Goal: Transaction & Acquisition: Purchase product/service

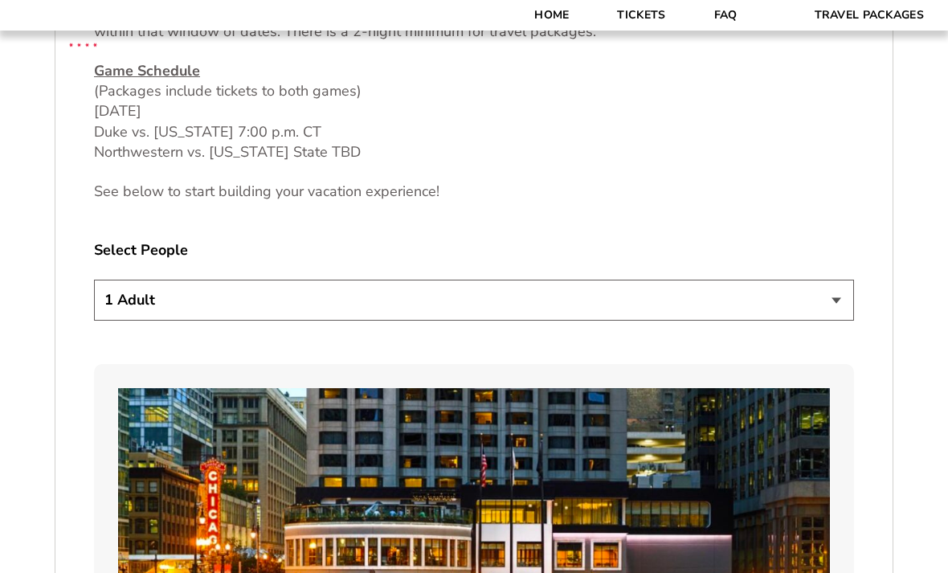
scroll to position [842, 0]
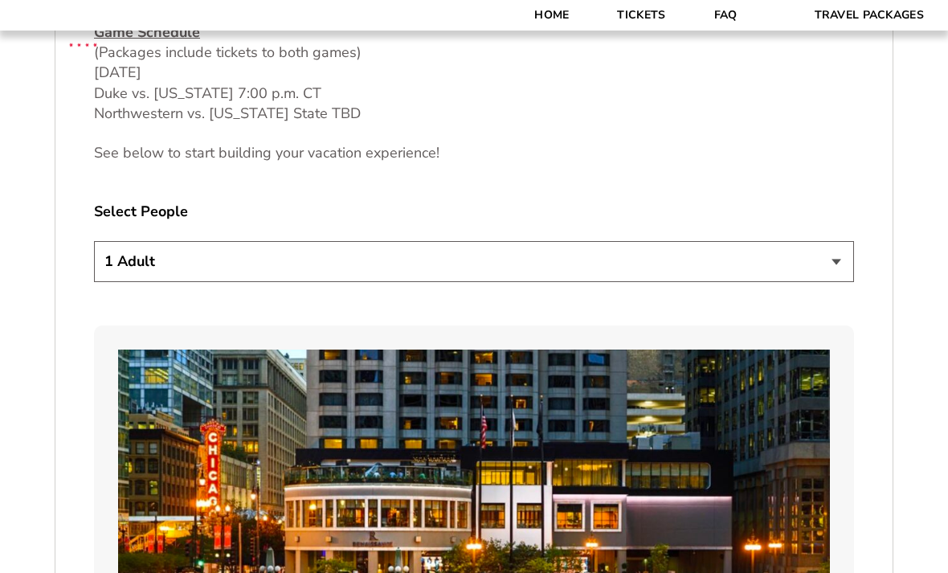
click at [846, 282] on select "1 Adult 2 Adults 3 Adults 4 Adults 2 Adults + 1 Child 2 Adults + 2 Children 2 A…" at bounding box center [474, 261] width 760 height 41
select select "2 Adults"
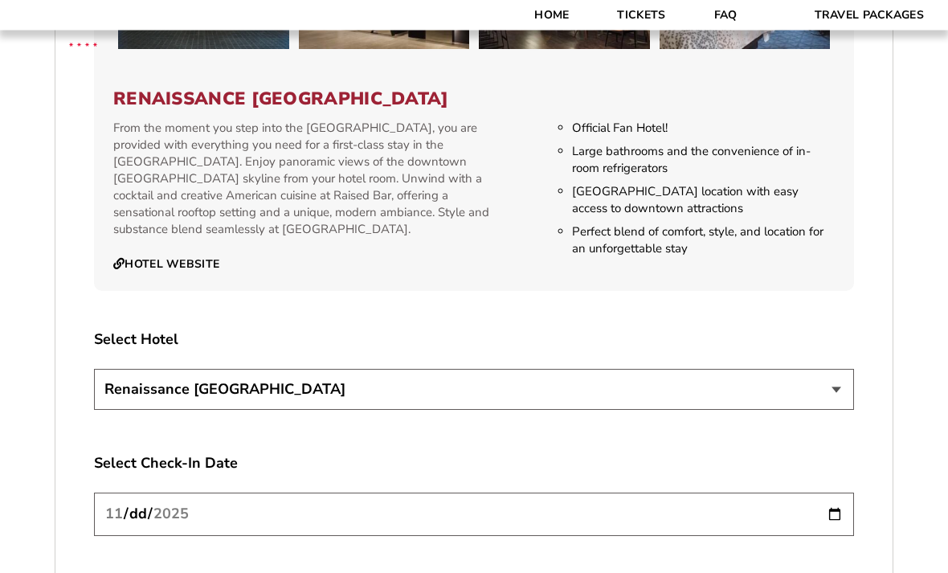
scroll to position [1691, 0]
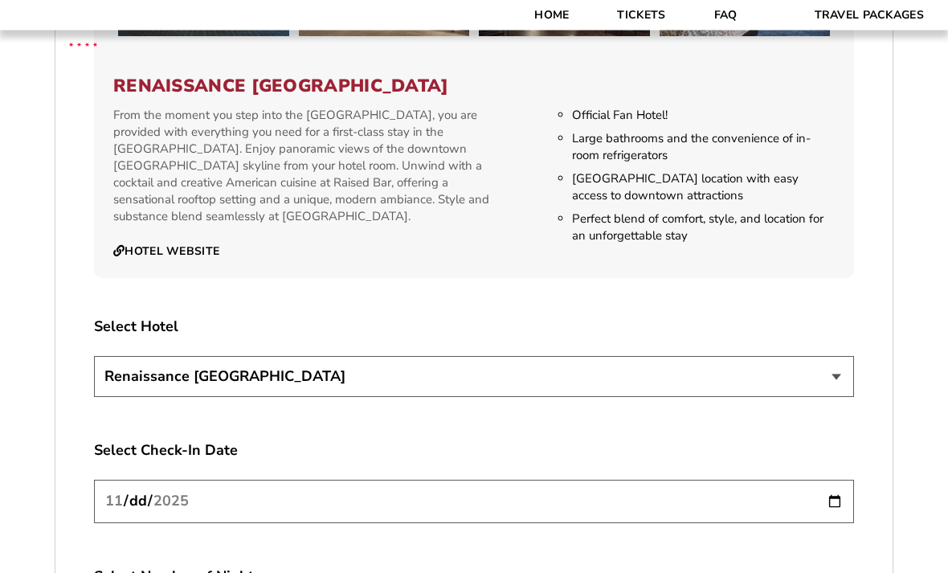
click at [849, 394] on select "Renaissance [GEOGRAPHIC_DATA]" at bounding box center [474, 377] width 760 height 41
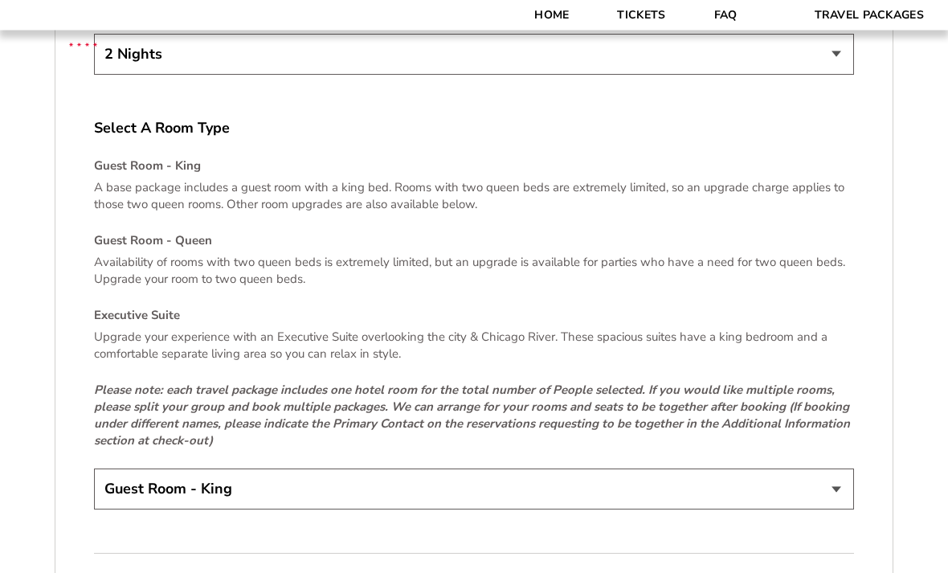
scroll to position [2264, 0]
click at [846, 505] on select "Guest Room - King Guest Room - Queen (+$95 per night) Executive Suite (+$315 pe…" at bounding box center [474, 488] width 760 height 41
select select "Guest Room - Queen"
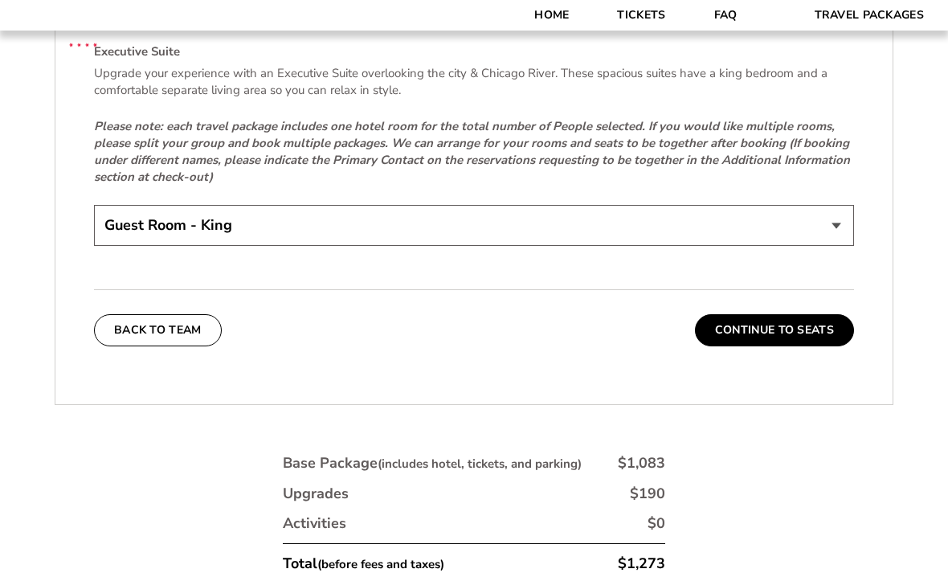
scroll to position [2547, 0]
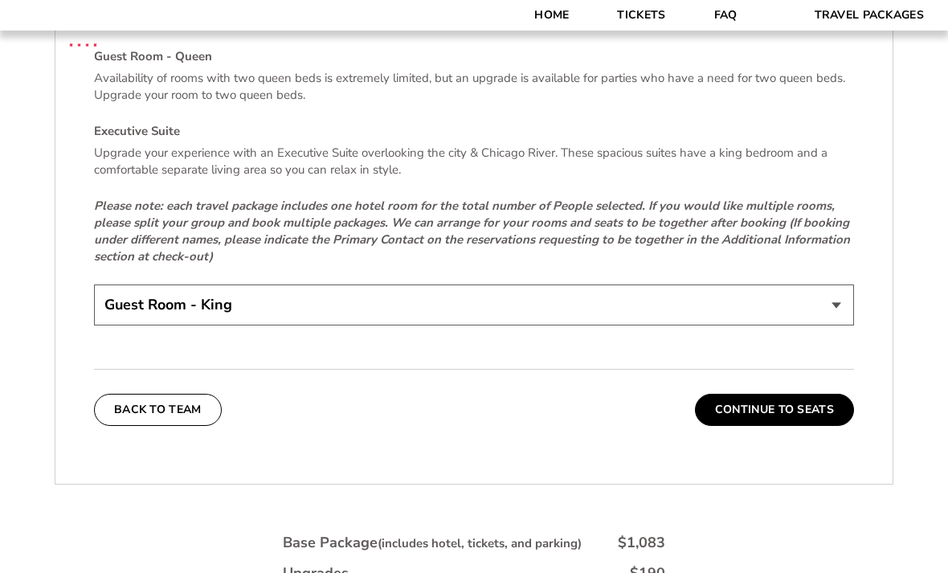
click at [792, 416] on button "Continue To Seats" at bounding box center [774, 410] width 159 height 32
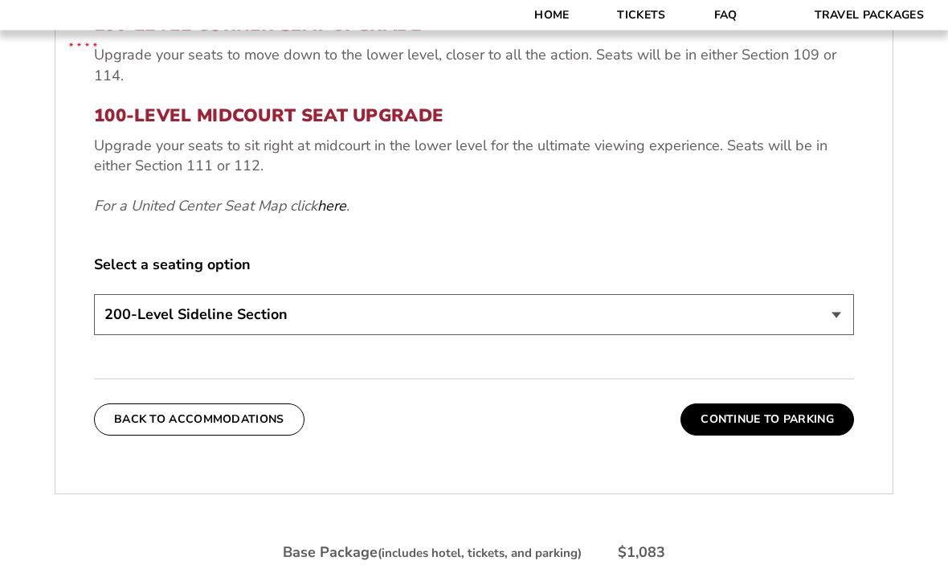
scroll to position [702, 0]
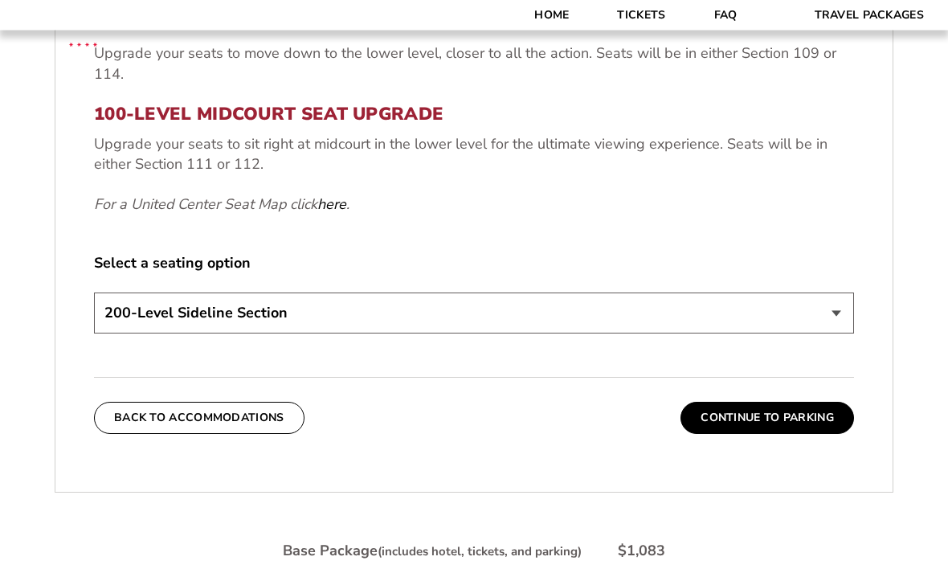
click at [846, 321] on select "200-Level Sideline Section 100-Level Corner Seat Upgrade (+$80 per person) 100-…" at bounding box center [474, 313] width 760 height 41
select select "100-Level Midcourt Seat Upgrade"
click at [789, 434] on button "Continue To Parking" at bounding box center [766, 418] width 173 height 32
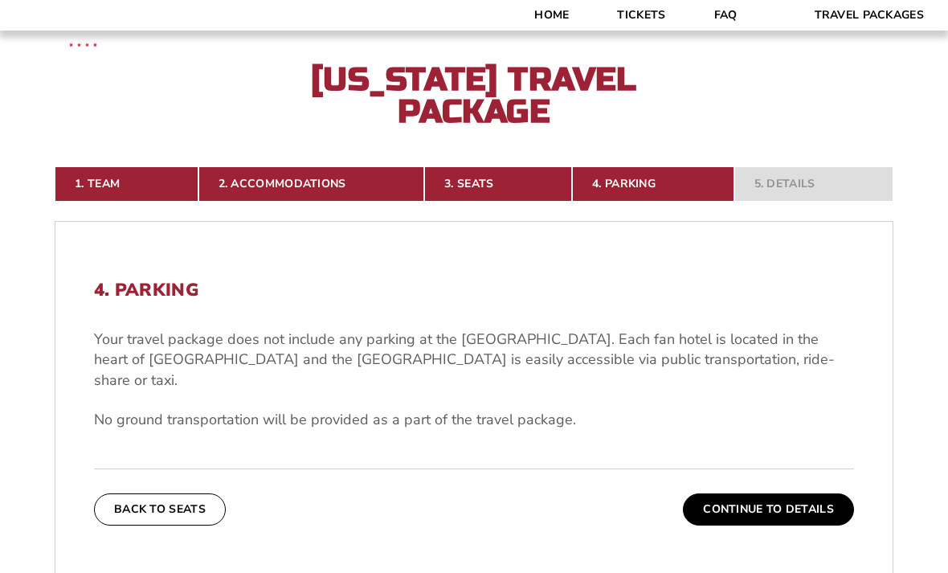
scroll to position [295, 0]
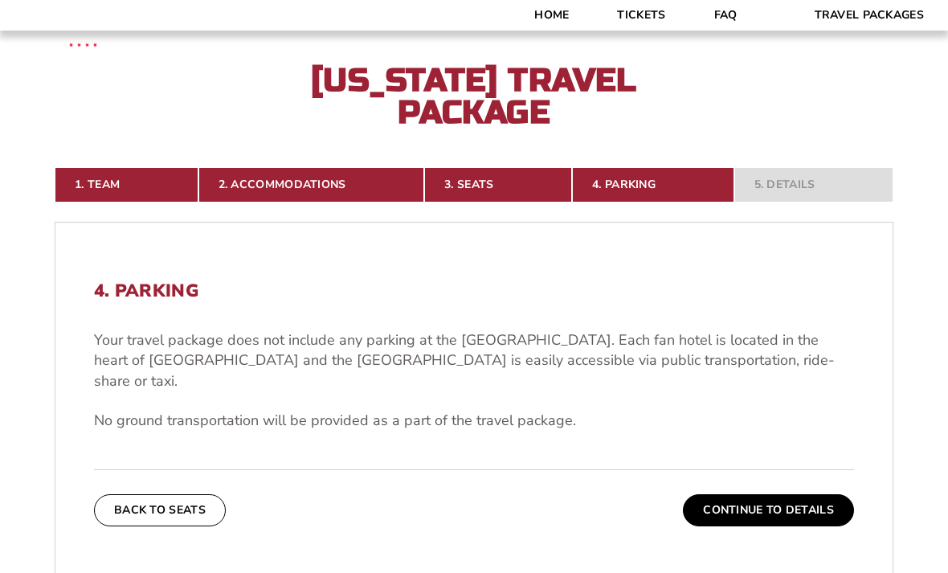
click at [760, 510] on button "Continue To Details" at bounding box center [768, 510] width 171 height 32
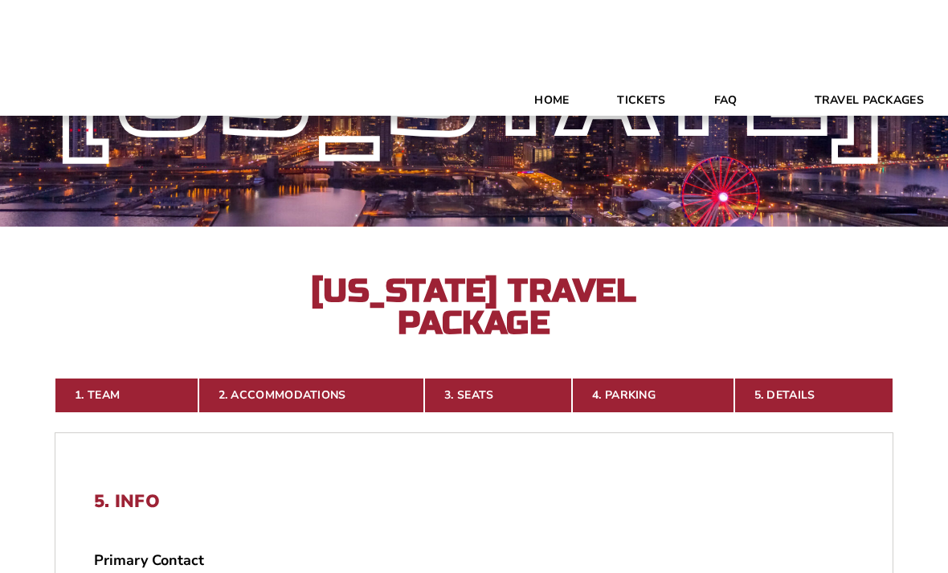
scroll to position [0, 0]
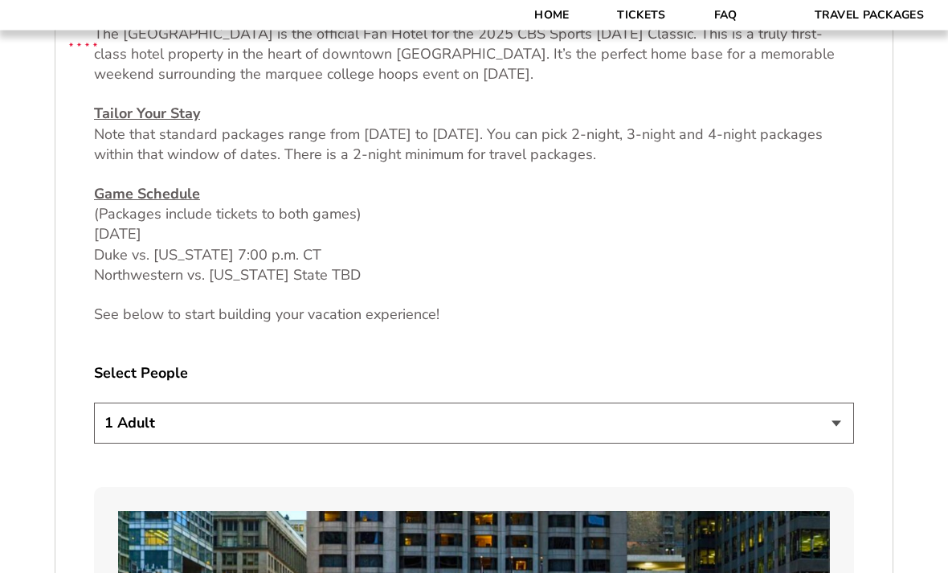
scroll to position [682, 0]
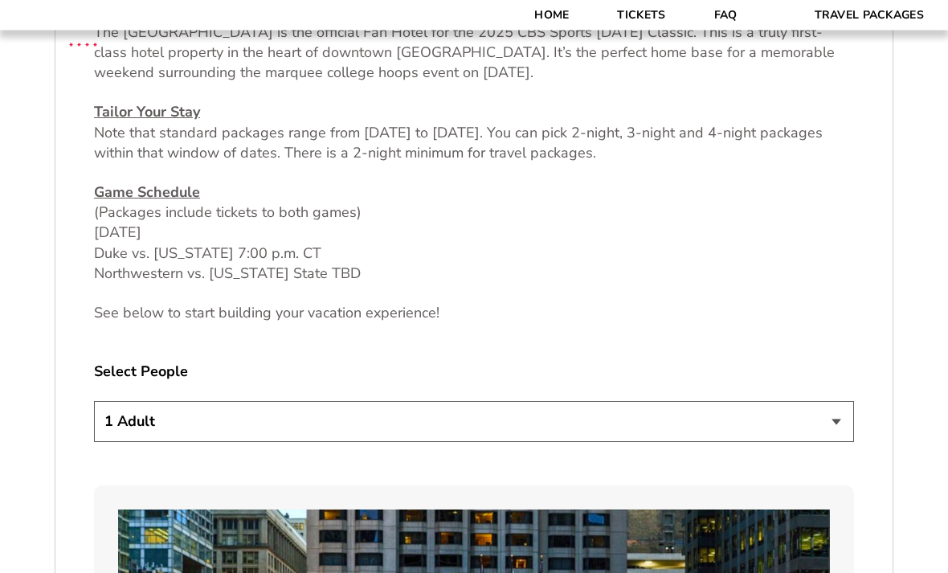
click at [842, 425] on select "1 Adult 2 Adults 3 Adults 4 Adults 2 Adults + 1 Child 2 Adults + 2 Children 2 A…" at bounding box center [474, 422] width 760 height 41
select select "2 Adults"
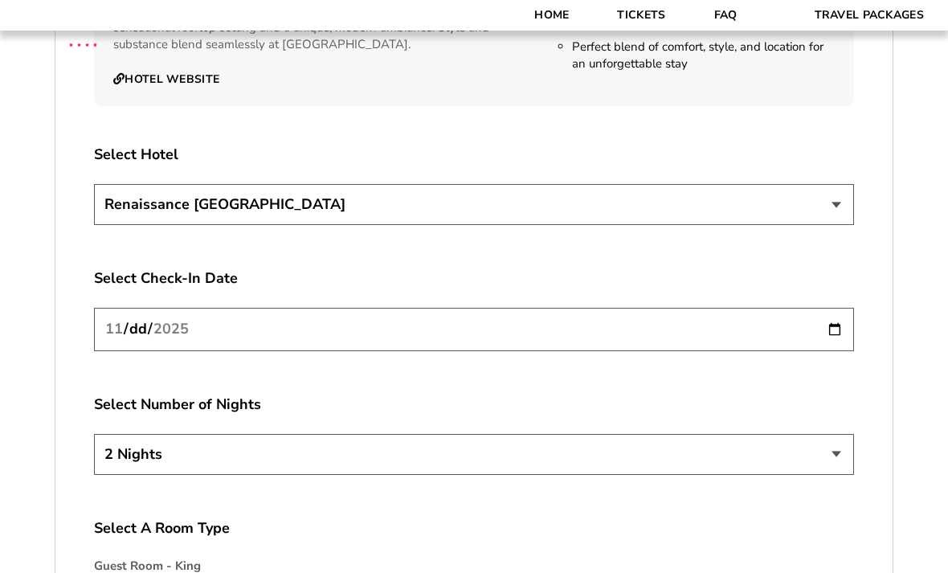
scroll to position [1866, 0]
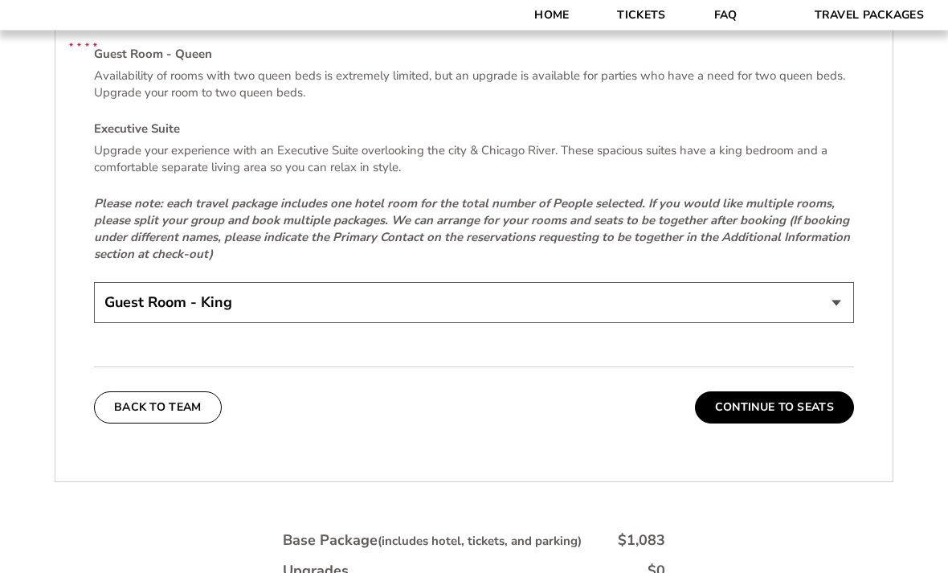
click at [846, 313] on select "Guest Room - King Guest Room - Queen (+$95 per night) Executive Suite (+$315 pe…" at bounding box center [474, 303] width 760 height 41
select select "Guest Room - Queen"
click at [844, 315] on select "Guest Room - King Guest Room - Queen (+$95 per night) Executive Suite (+$315 pe…" at bounding box center [474, 302] width 760 height 41
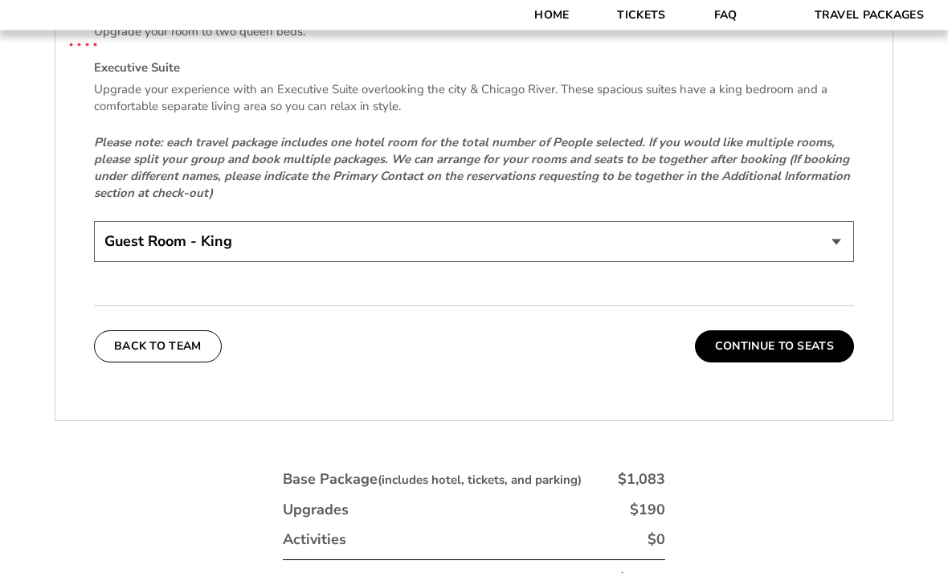
scroll to position [2511, 0]
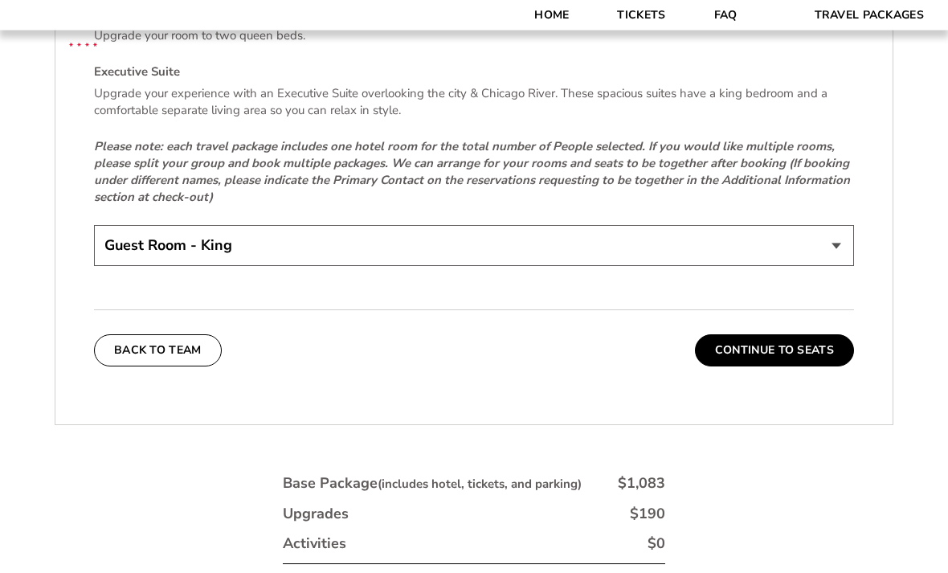
click at [793, 367] on button "Continue To Seats" at bounding box center [774, 351] width 159 height 32
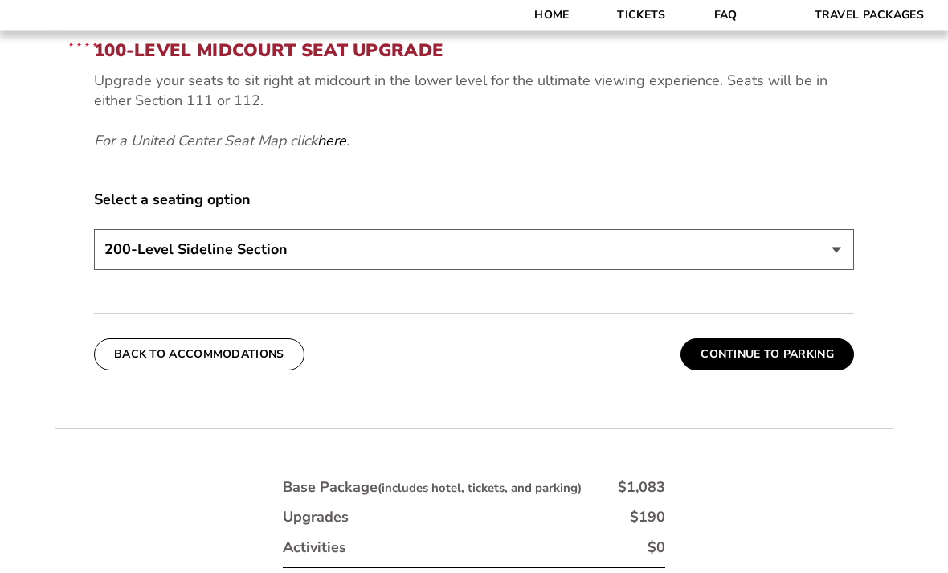
scroll to position [769, 0]
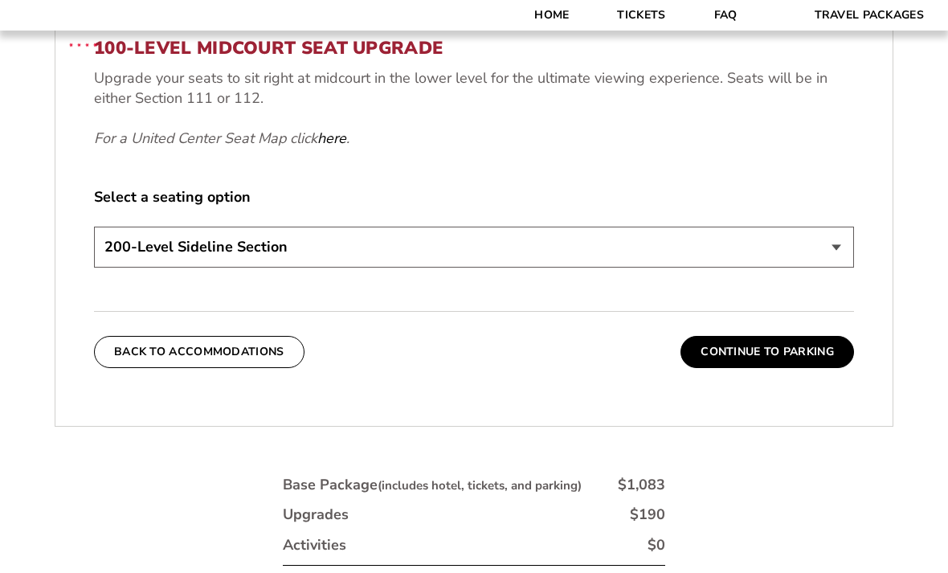
click at [842, 266] on select "200-Level Sideline Section 100-Level Corner Seat Upgrade (+$80 per person) 100-…" at bounding box center [474, 246] width 760 height 41
select select "100-Level Midcourt Seat Upgrade"
click at [773, 364] on button "Continue To Parking" at bounding box center [766, 352] width 173 height 32
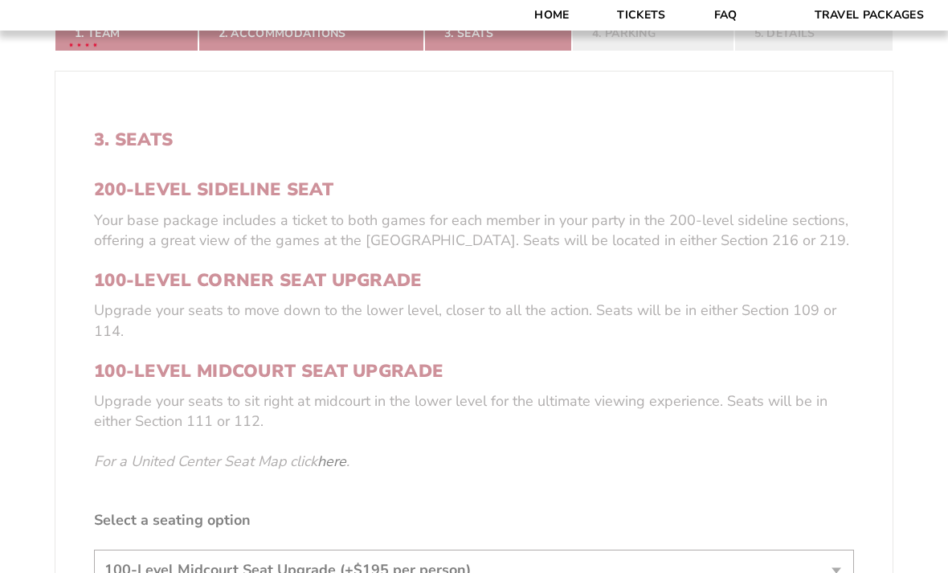
scroll to position [295, 0]
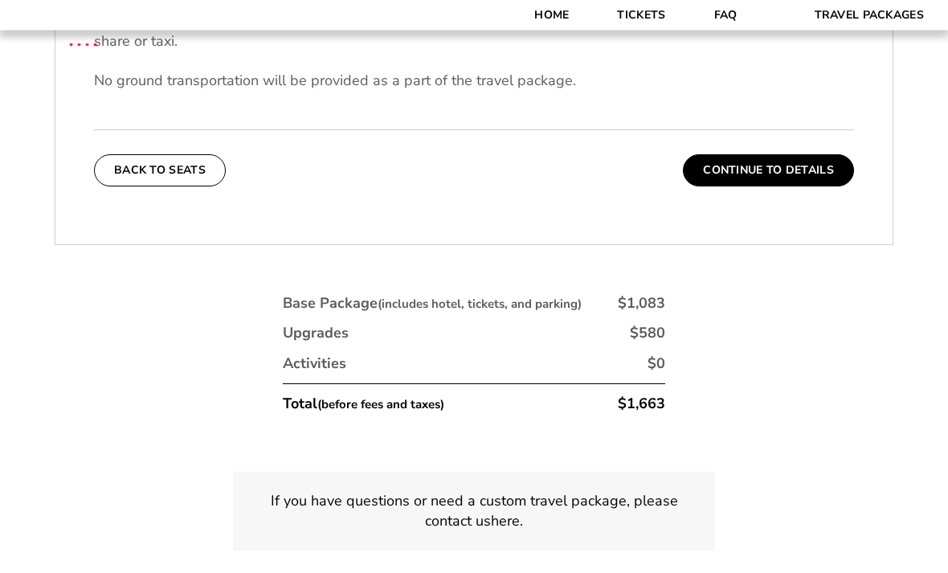
click at [773, 177] on button "Continue To Details" at bounding box center [768, 171] width 171 height 32
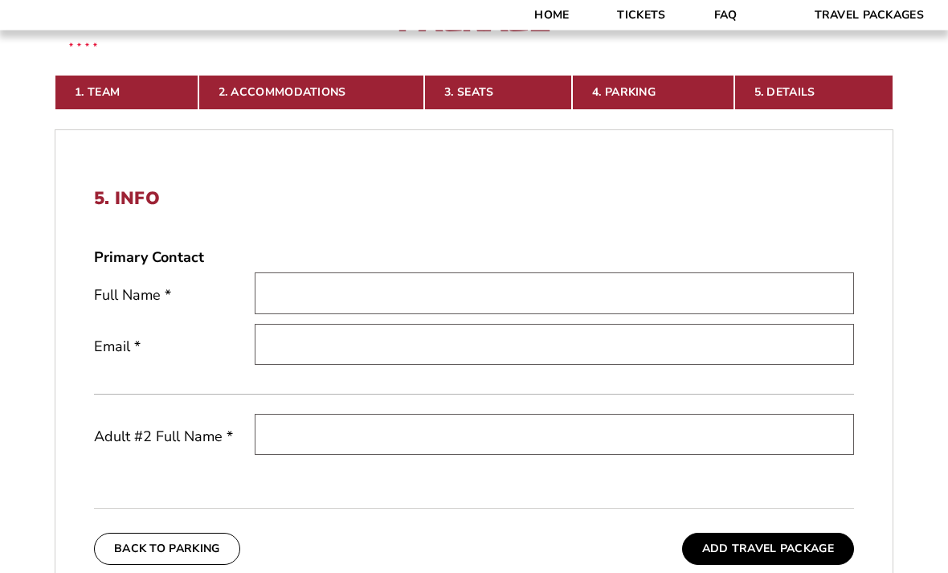
scroll to position [387, 0]
click at [329, 313] on input "text" at bounding box center [554, 292] width 599 height 41
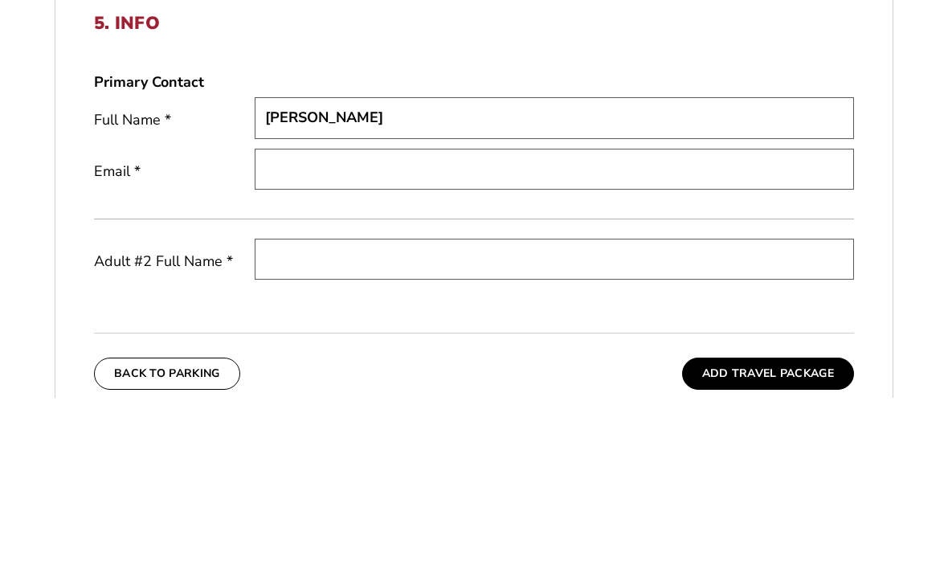
type input "Susan Fosburgh"
click at [308, 324] on input "email" at bounding box center [554, 344] width 599 height 41
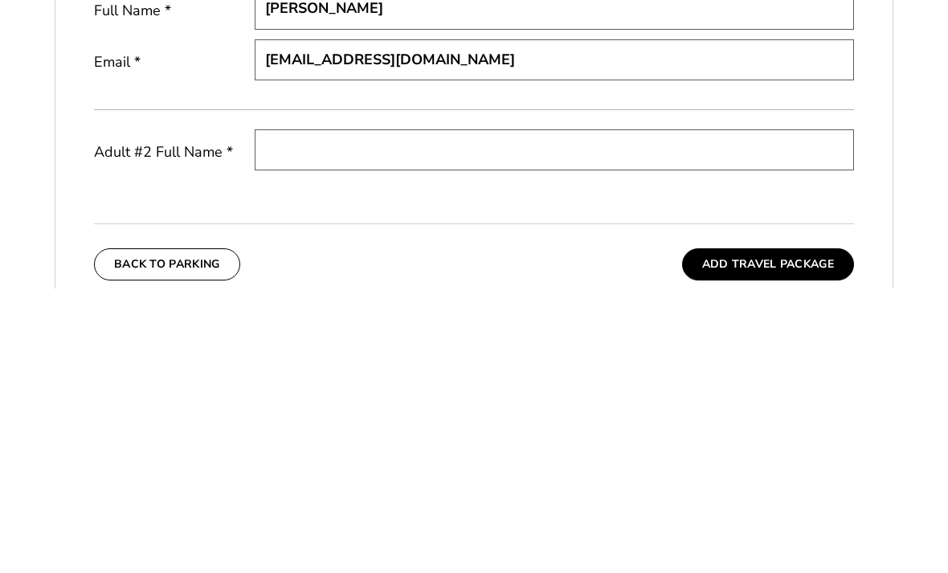
type input "mfosburgh@prodigy.net"
click at [333, 414] on input "text" at bounding box center [554, 434] width 599 height 41
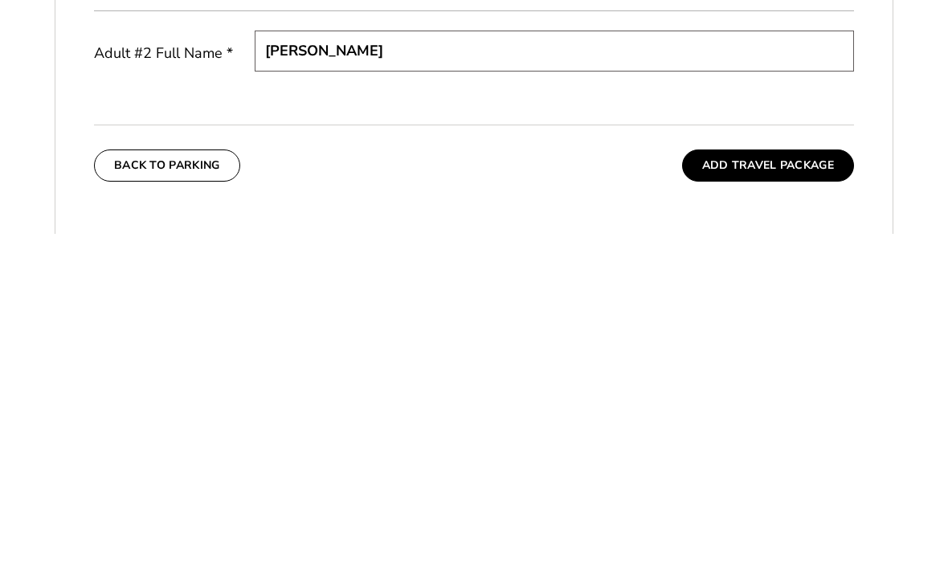
type input "Michael Fosburgh"
click at [806, 488] on button "Add Travel Package" at bounding box center [768, 504] width 172 height 32
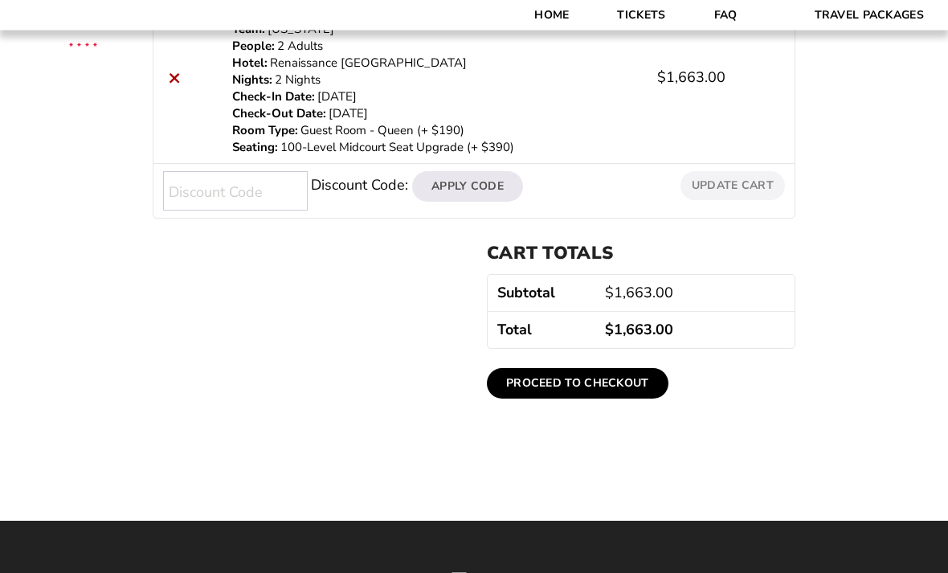
scroll to position [370, 0]
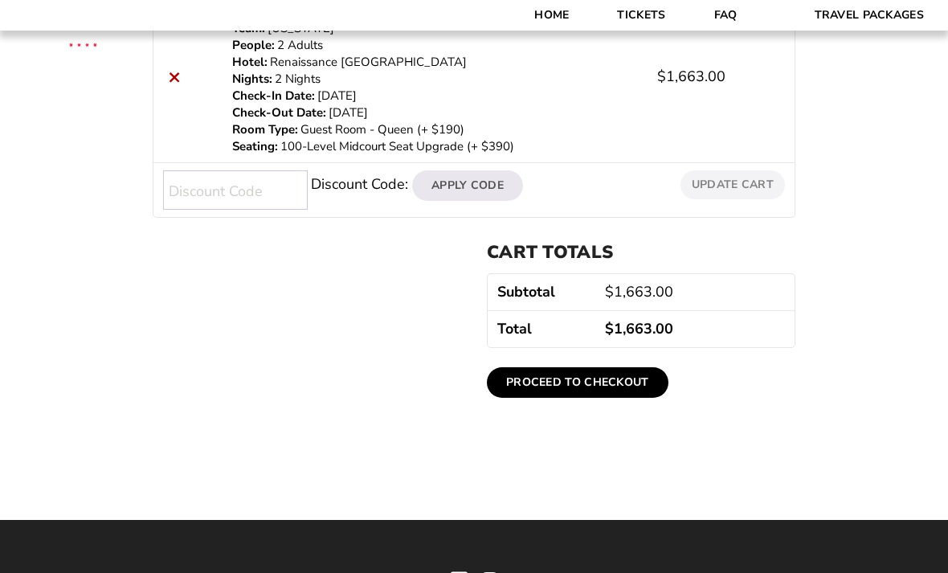
click at [568, 377] on link "Proceed to checkout" at bounding box center [577, 382] width 181 height 31
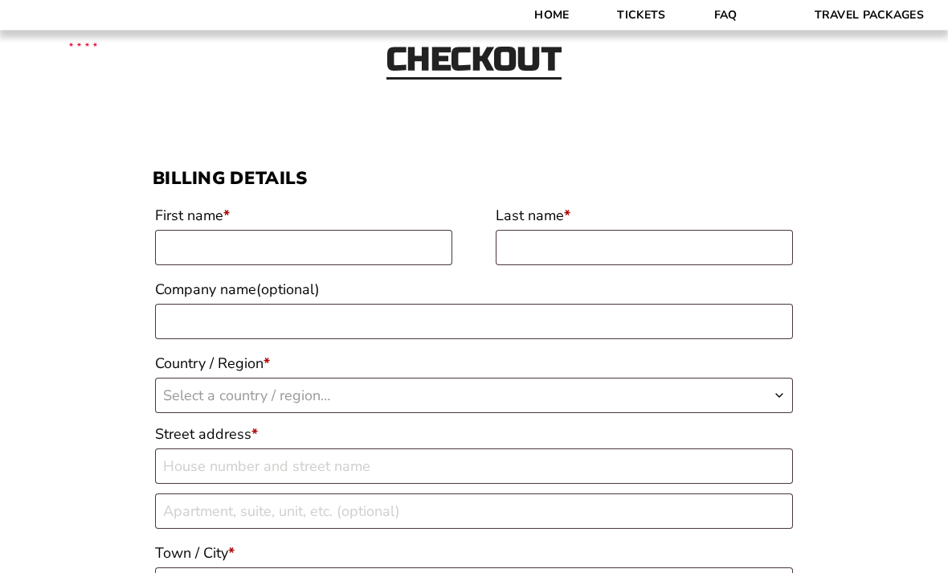
scroll to position [88, 0]
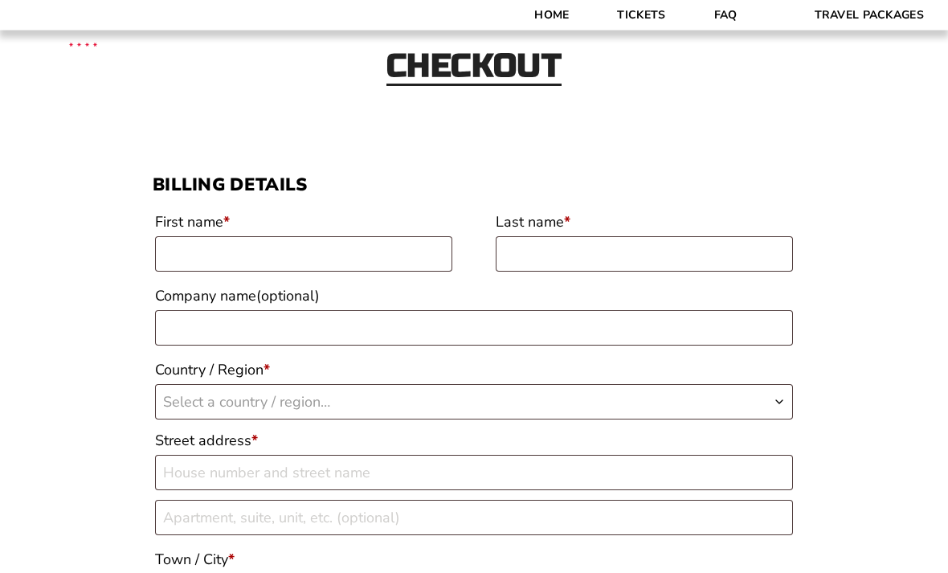
click at [728, 18] on link "FAQ" at bounding box center [725, 15] width 71 height 31
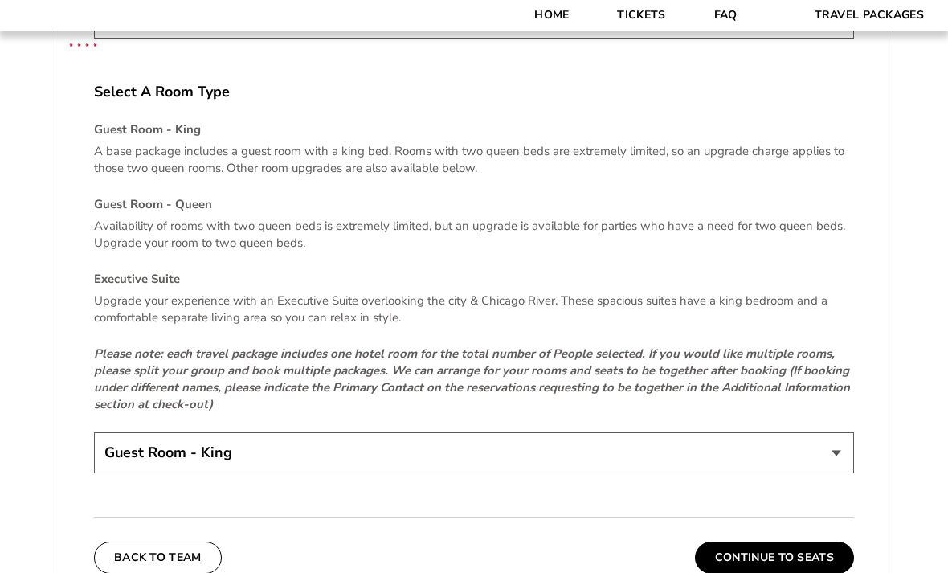
scroll to position [2310, 0]
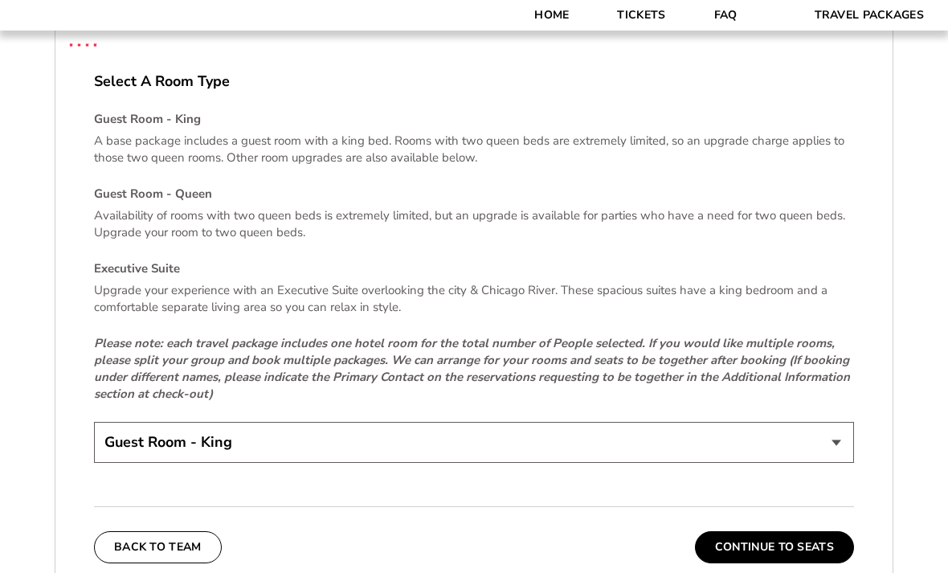
click at [833, 455] on select "Guest Room - King Guest Room - Queen (+$95 per night) Executive Suite (+$315 pe…" at bounding box center [474, 442] width 760 height 41
select select "Guest Room - Queen"
click at [766, 563] on button "Continue To Seats" at bounding box center [774, 547] width 159 height 32
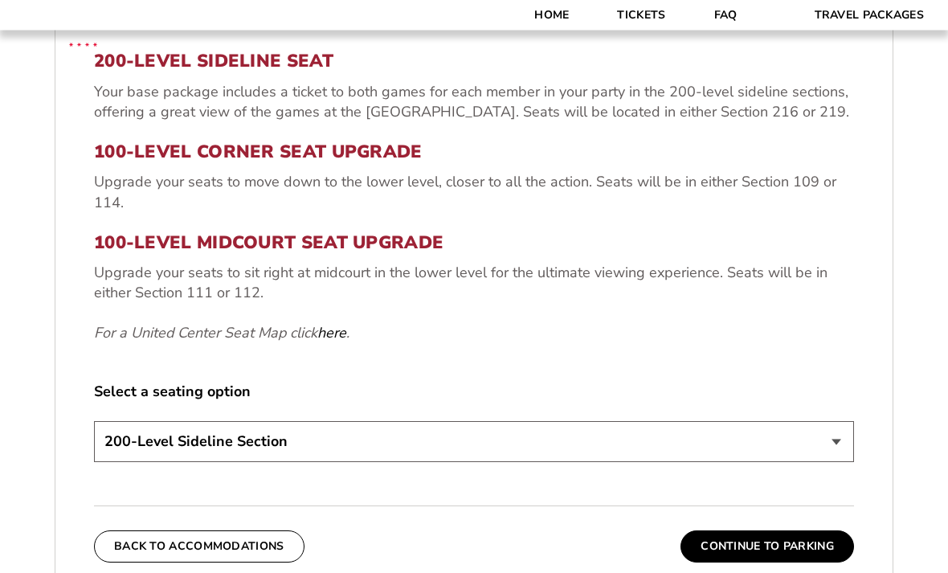
scroll to position [572, 0]
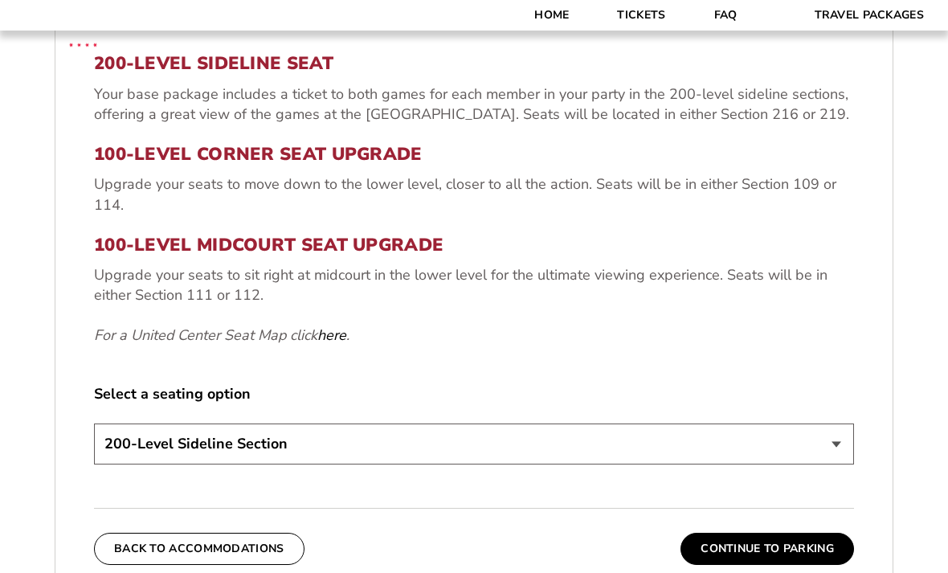
click at [837, 456] on select "200-Level Sideline Section 100-Level Corner Seat Upgrade (+$80 per person) 100-…" at bounding box center [474, 443] width 760 height 41
select select "100-Level Midcourt Seat Upgrade"
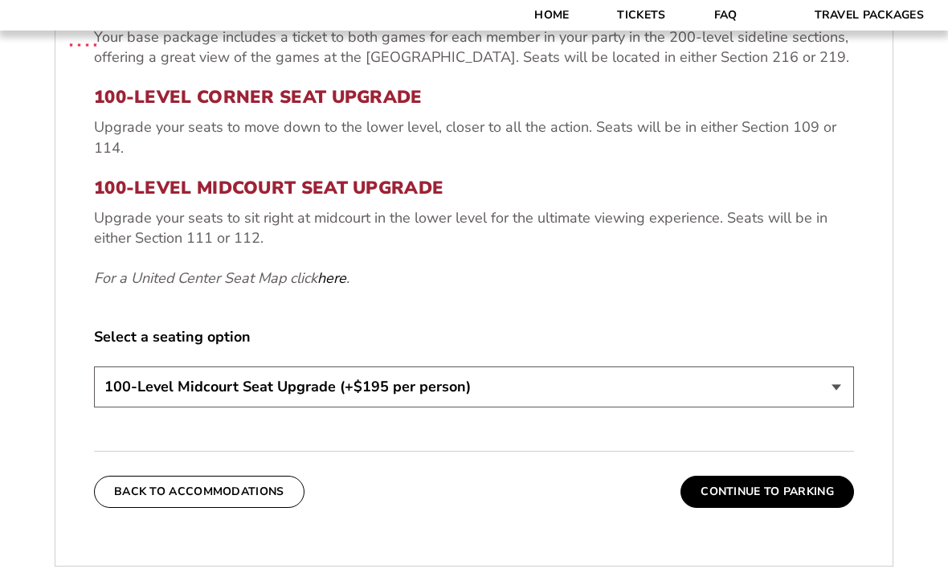
click at [771, 508] on button "Continue To Parking" at bounding box center [766, 491] width 173 height 32
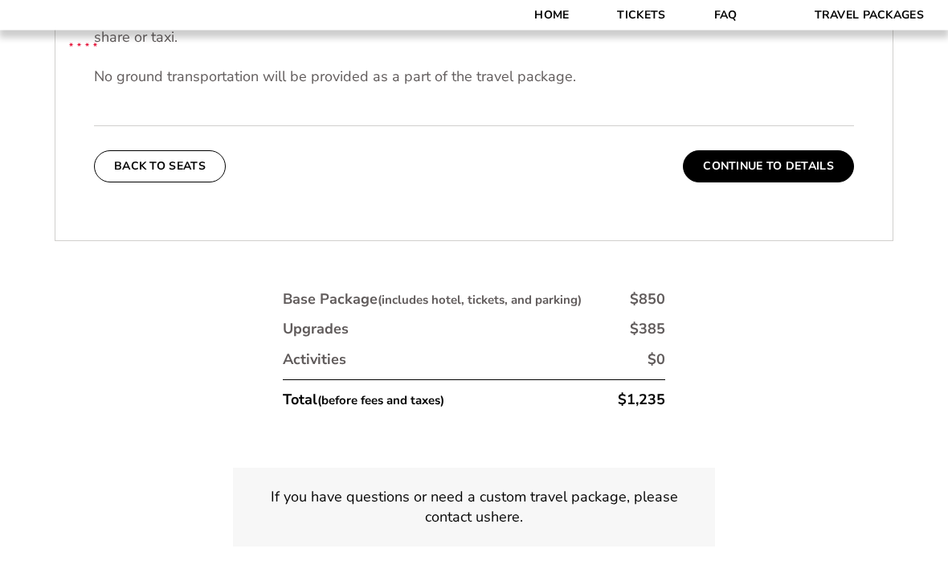
click at [791, 170] on button "Continue To Details" at bounding box center [768, 167] width 171 height 32
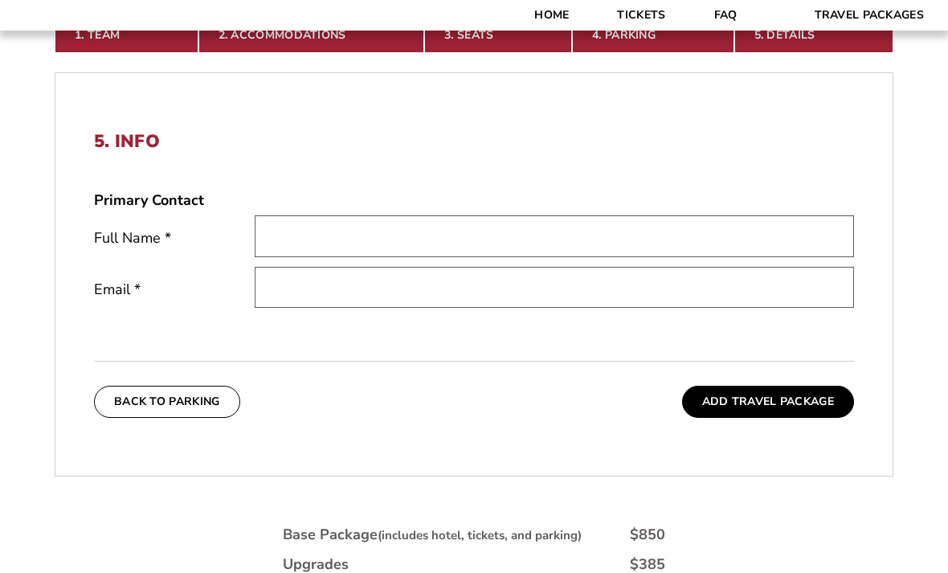
scroll to position [422, 0]
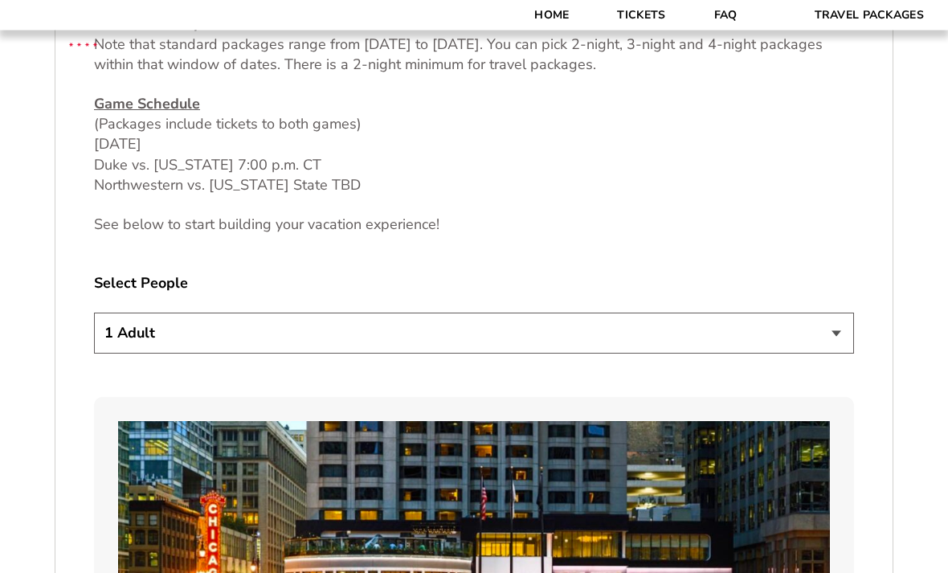
scroll to position [771, 0]
click at [835, 353] on select "1 Adult 2 Adults 3 Adults 4 Adults 2 Adults + 1 Child 2 Adults + 2 Children 2 A…" at bounding box center [474, 332] width 760 height 41
select select "2 Adults"
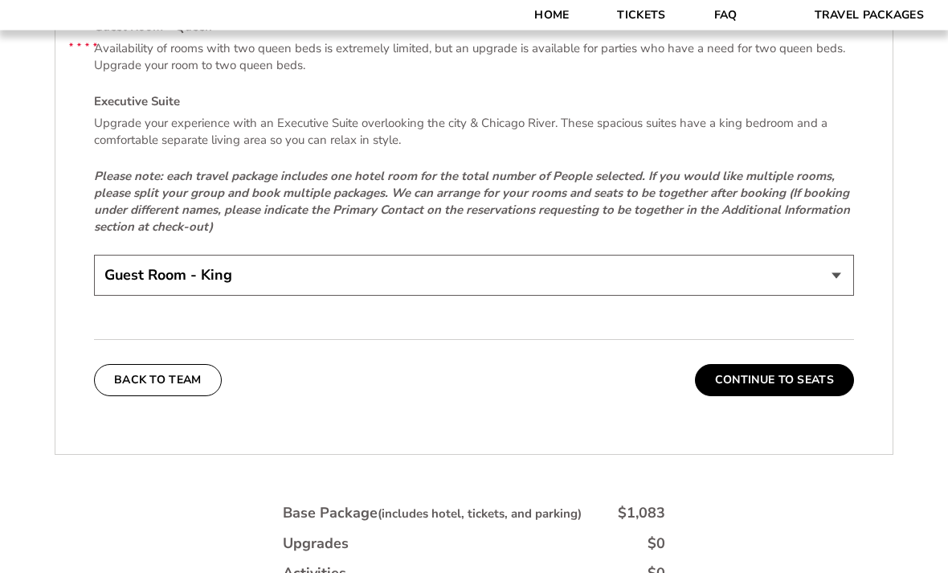
click at [835, 291] on select "Guest Room - King Guest Room - Queen (+$95 per night) Executive Suite (+$315 pe…" at bounding box center [474, 275] width 760 height 41
select select "Guest Room - Queen"
click at [777, 394] on button "Continue To Seats" at bounding box center [774, 380] width 159 height 32
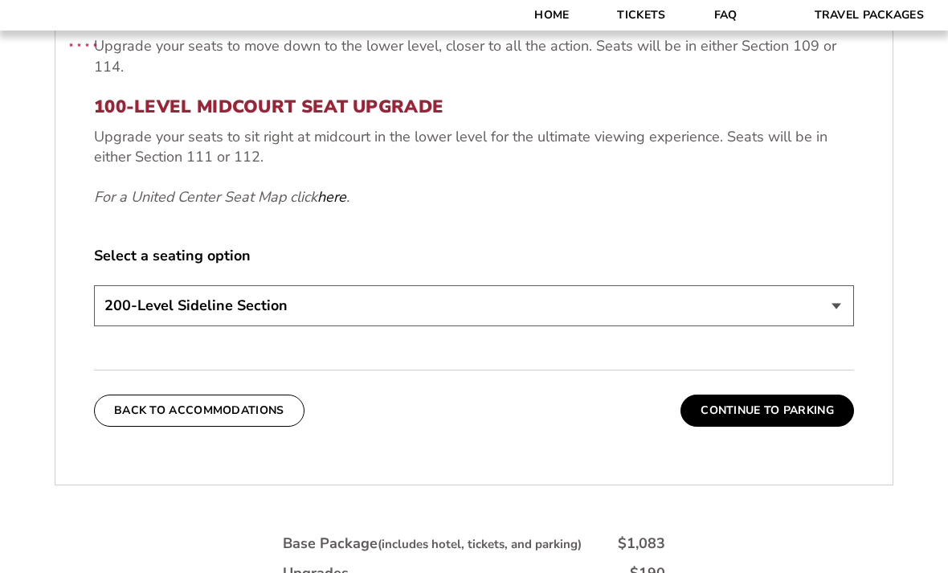
scroll to position [716, 0]
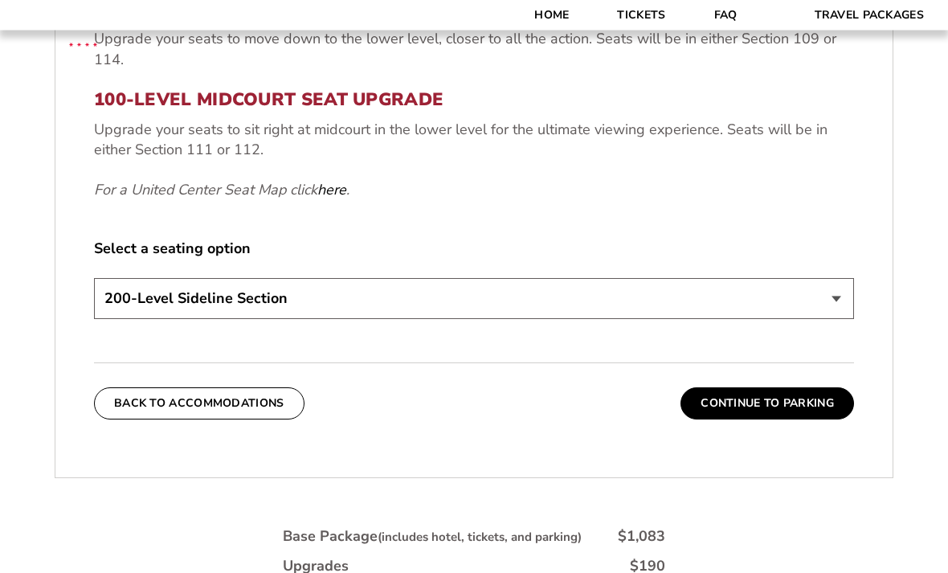
click at [833, 314] on select "200-Level Sideline Section 100-Level Corner Seat Upgrade (+$80 per person) 100-…" at bounding box center [474, 299] width 760 height 41
select select "100-Level Midcourt Seat Upgrade"
click at [766, 419] on button "Continue To Parking" at bounding box center [766, 403] width 173 height 32
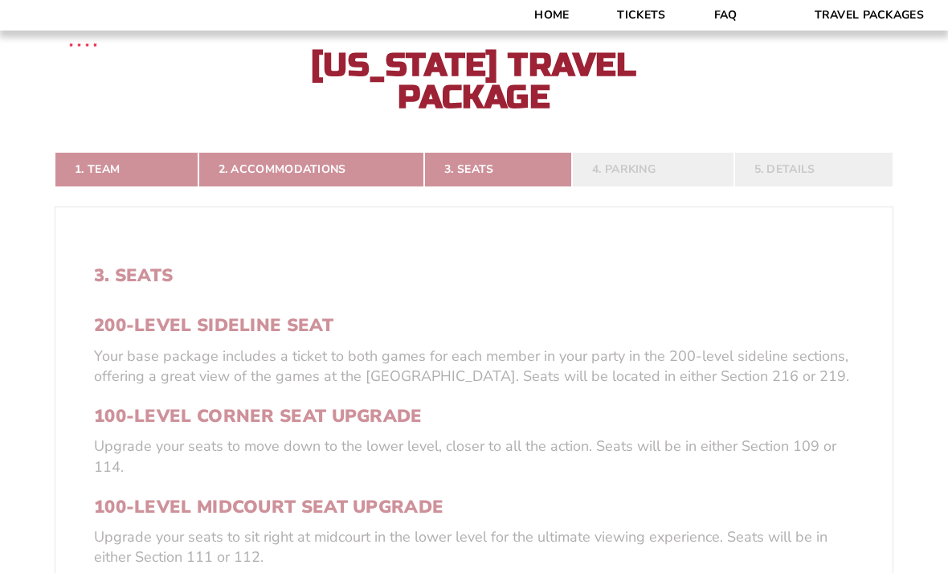
scroll to position [295, 0]
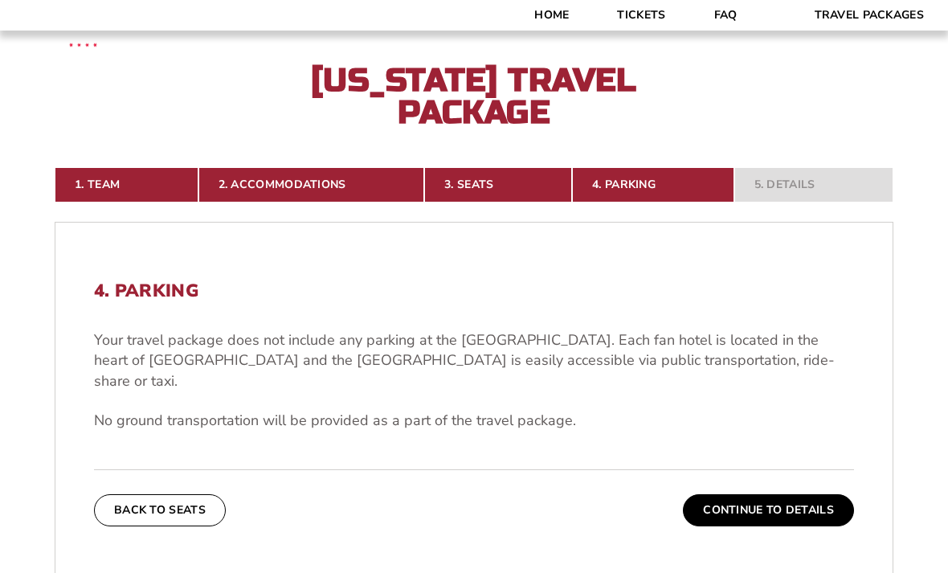
click at [765, 516] on button "Continue To Details" at bounding box center [768, 510] width 171 height 32
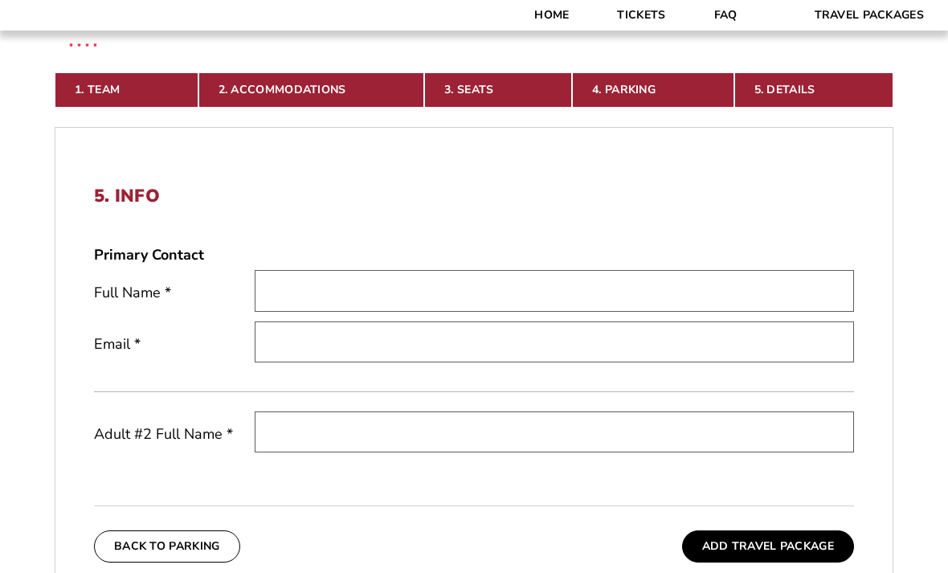
scroll to position [414, 0]
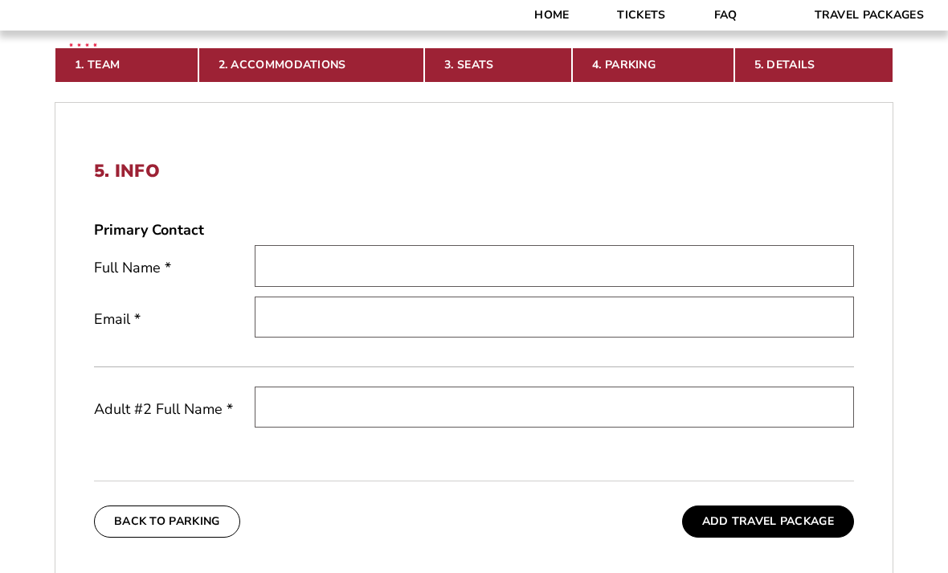
click at [349, 286] on input "text" at bounding box center [554, 265] width 599 height 41
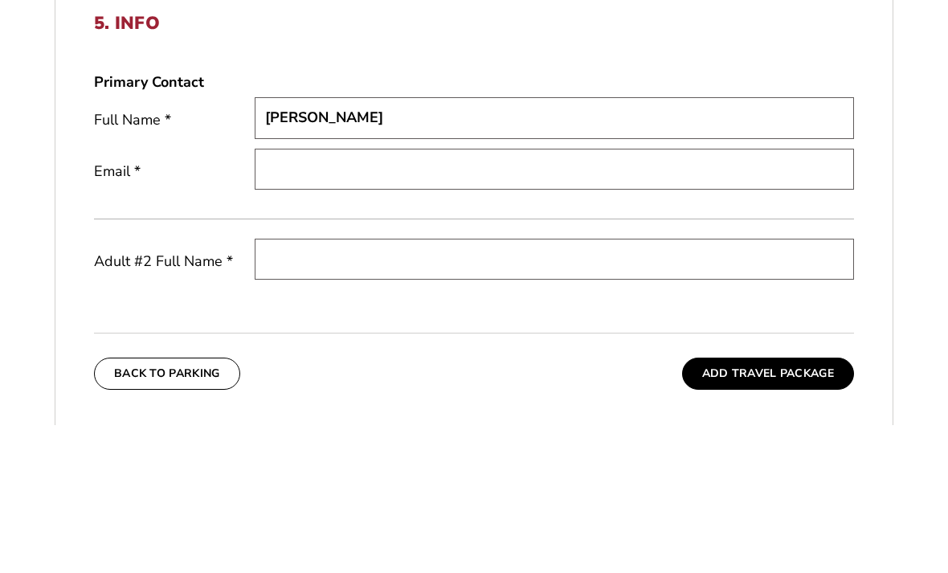
type input "Susan Fosburgh"
click at [300, 297] on input "email" at bounding box center [554, 317] width 599 height 41
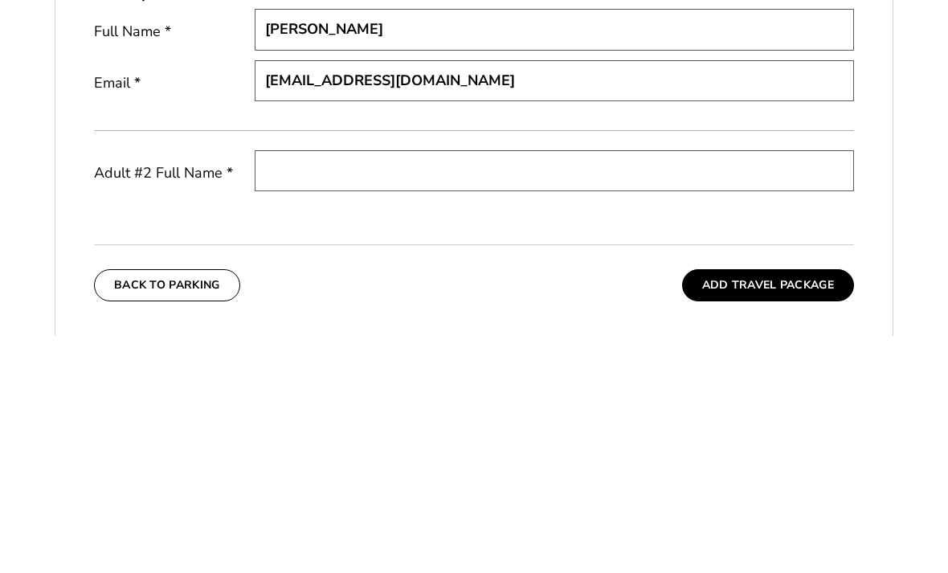
type input "mfosburgh@prodigy.net"
click at [308, 387] on input "text" at bounding box center [554, 407] width 599 height 41
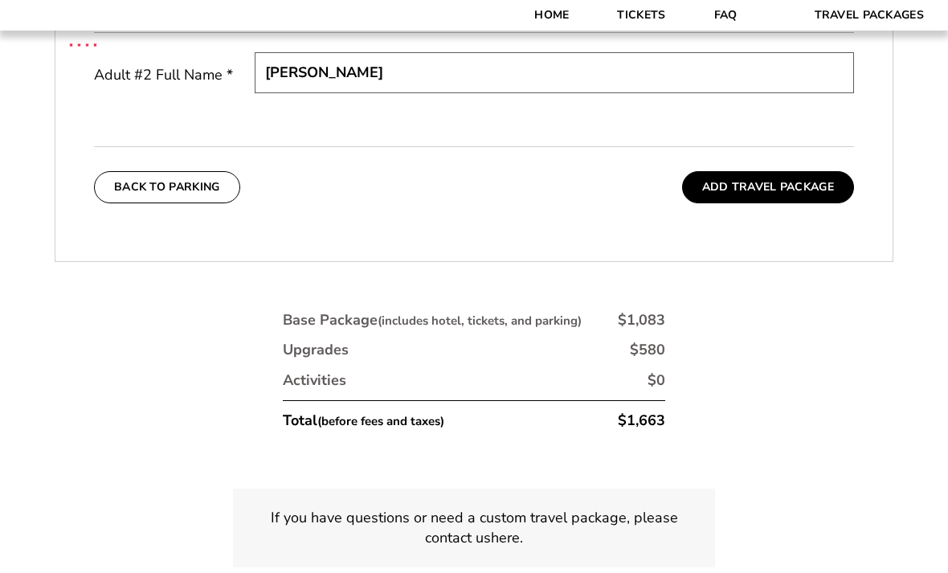
scroll to position [760, 0]
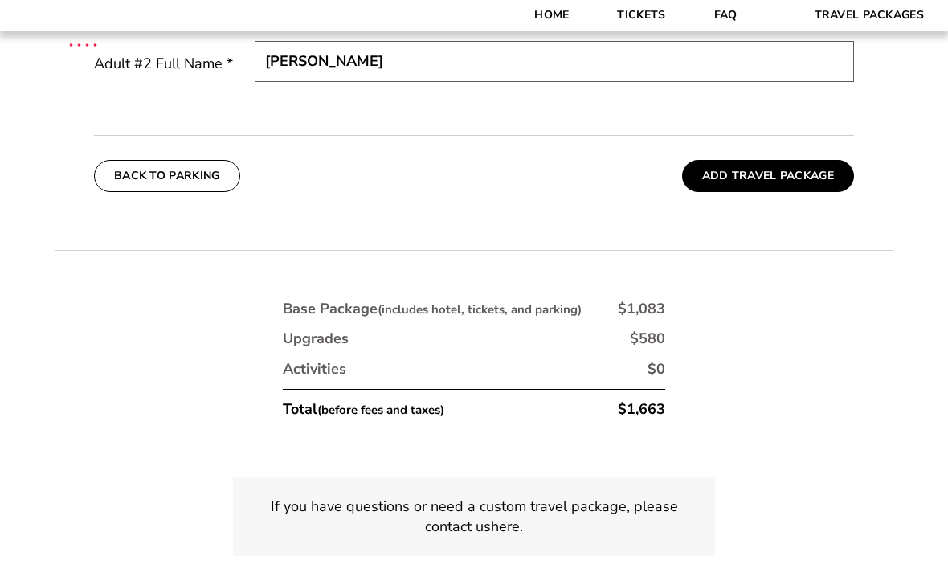
type input "Michael Fosburgh"
click at [779, 186] on button "Add Travel Package" at bounding box center [768, 176] width 172 height 32
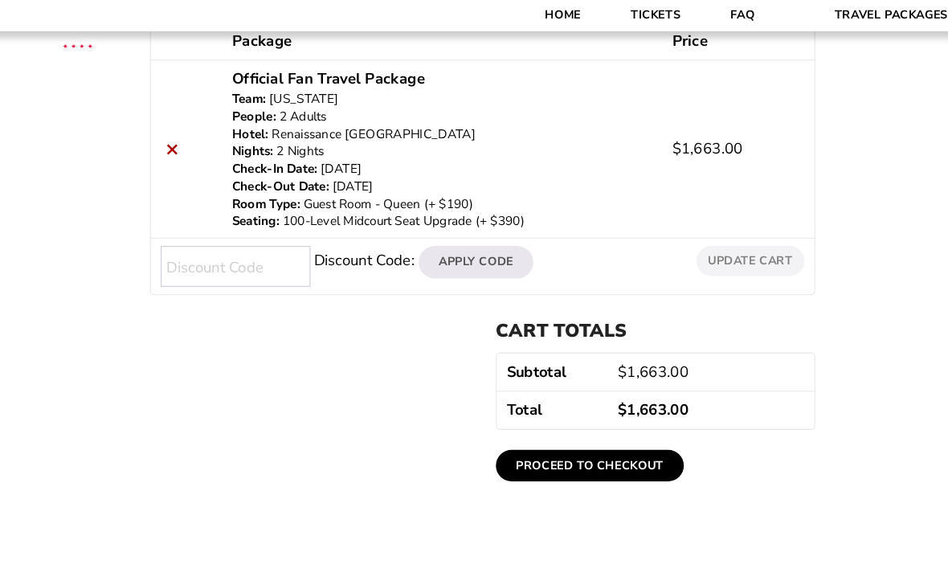
scroll to position [384, 0]
click at [561, 449] on link "Proceed to checkout" at bounding box center [577, 449] width 181 height 31
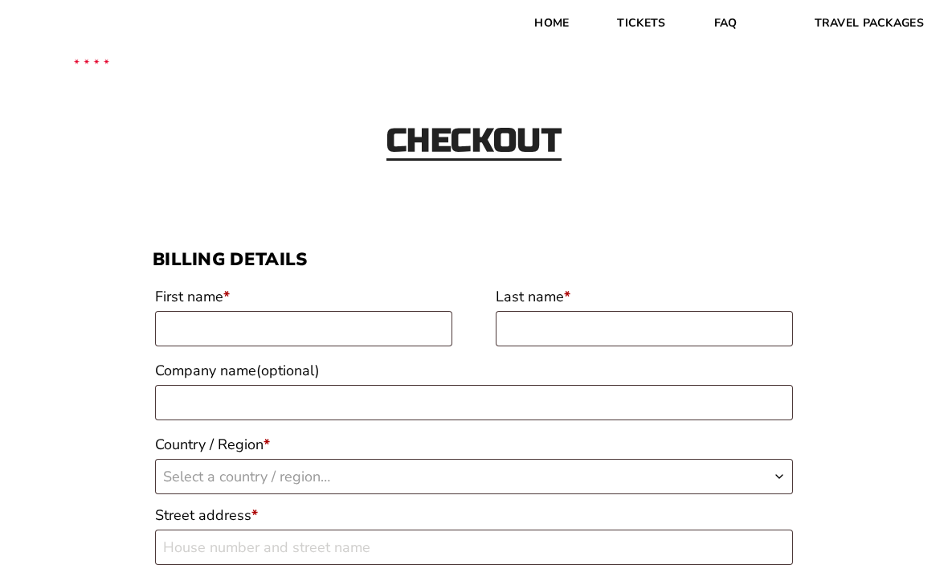
scroll to position [14, 0]
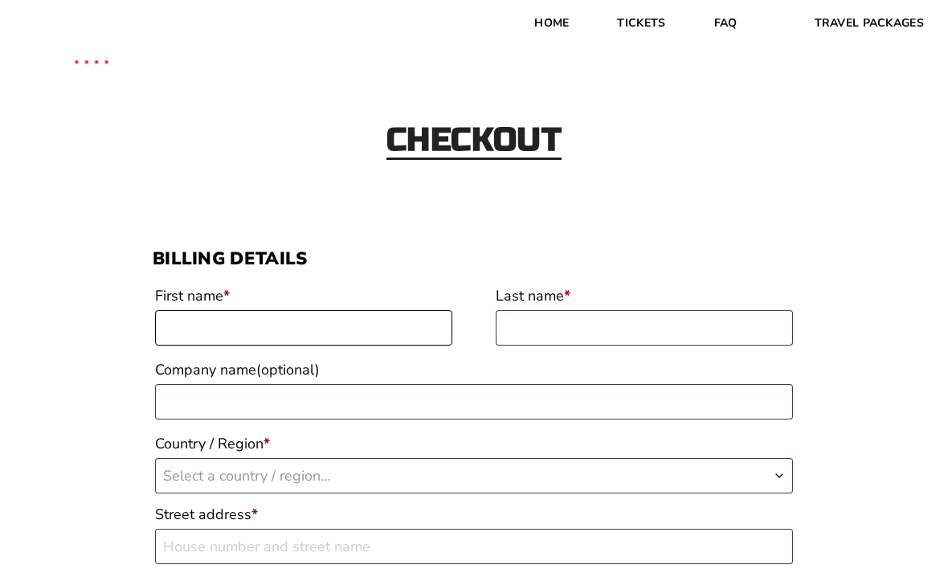
click at [211, 329] on input "First name *" at bounding box center [303, 327] width 297 height 35
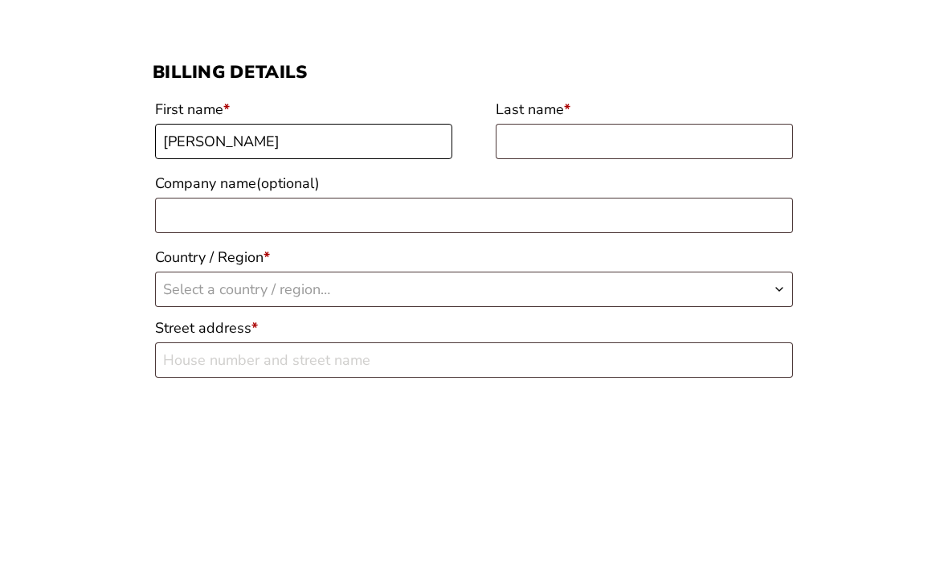
type input "Susan"
click at [530, 310] on input "Last name *" at bounding box center [643, 327] width 297 height 35
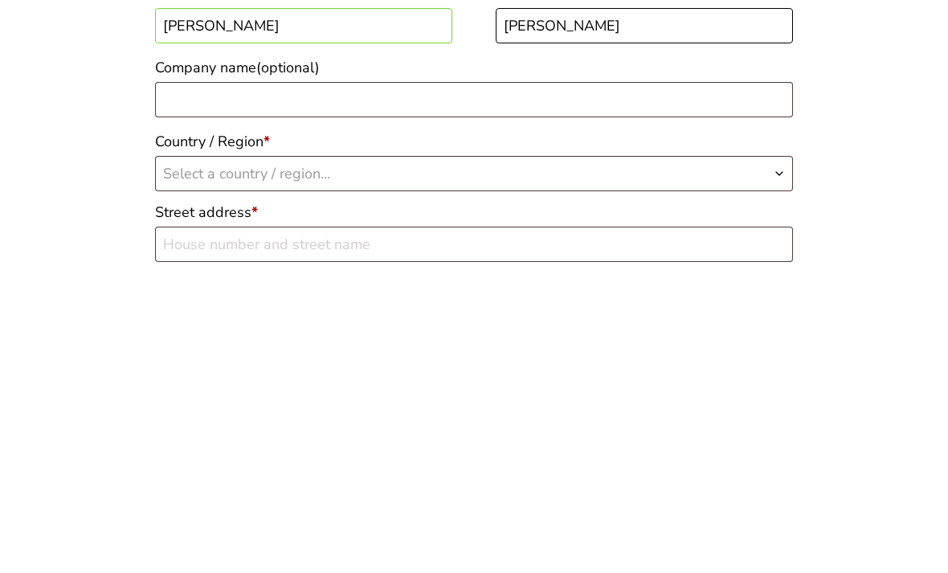
type input "Fosburgh"
click at [774, 459] on span "Country / Region" at bounding box center [779, 475] width 13 height 32
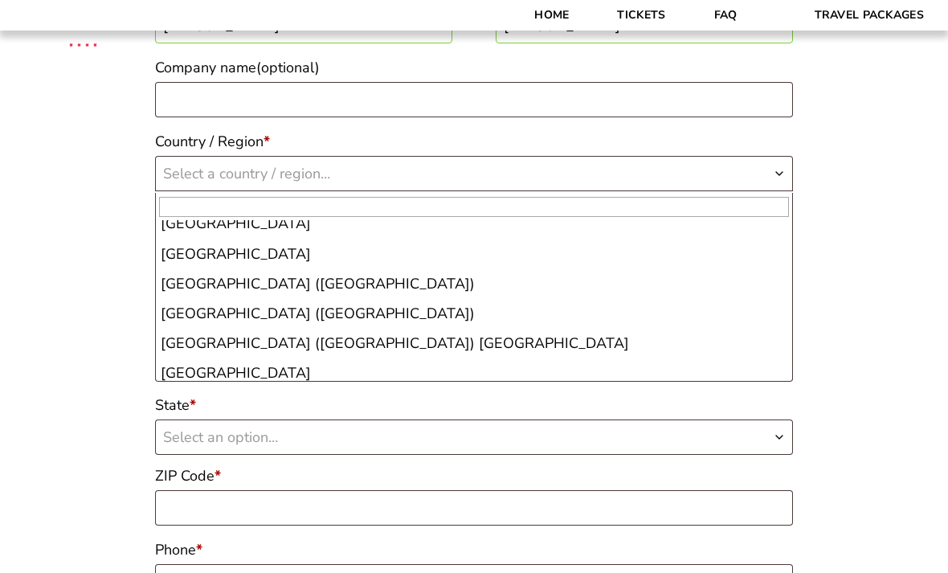
scroll to position [6907, 0]
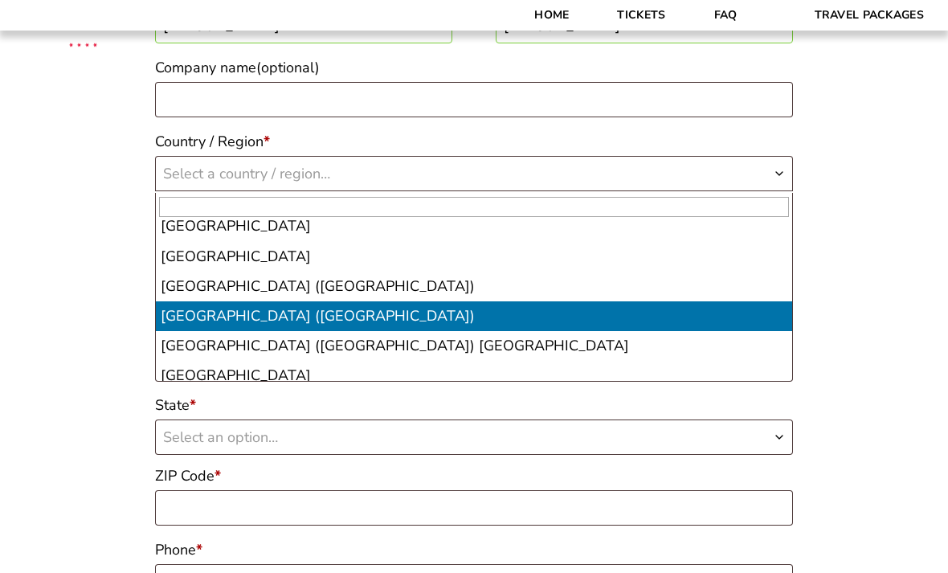
select select "US"
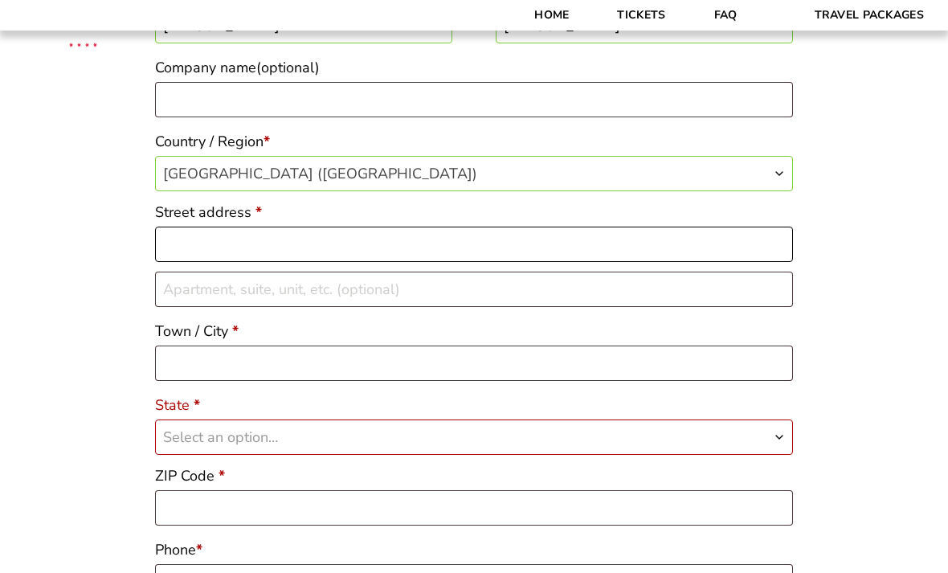
click at [202, 242] on input "Street address *" at bounding box center [474, 243] width 638 height 35
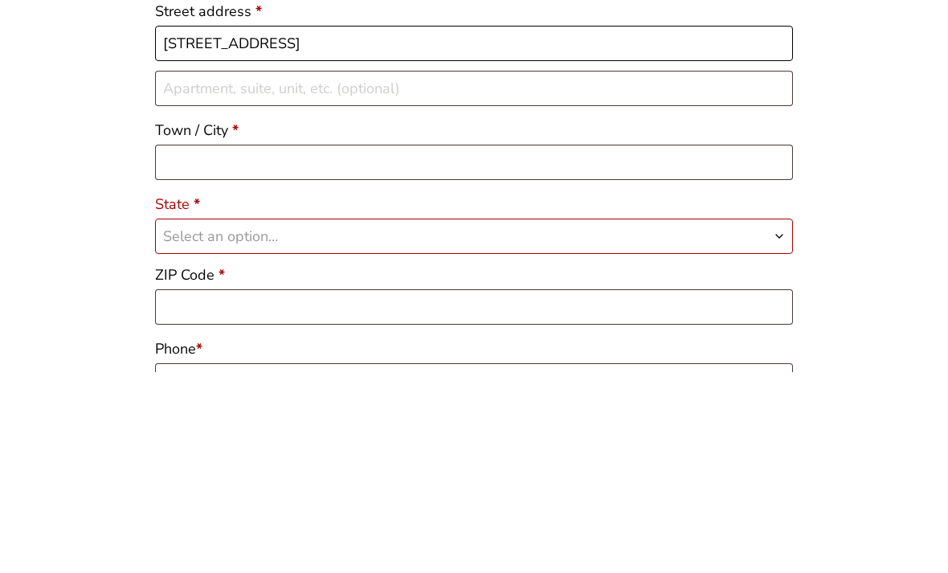
type input "[STREET_ADDRESS]"
click at [214, 346] on input "Town / City *" at bounding box center [474, 363] width 638 height 35
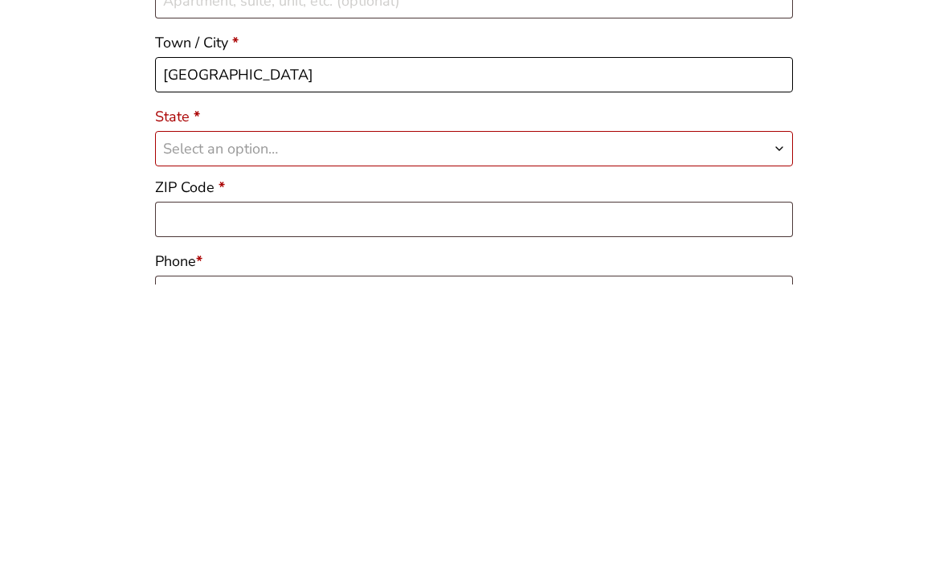
type input "Collinsville"
click at [779, 431] on b "State" at bounding box center [779, 437] width 13 height 13
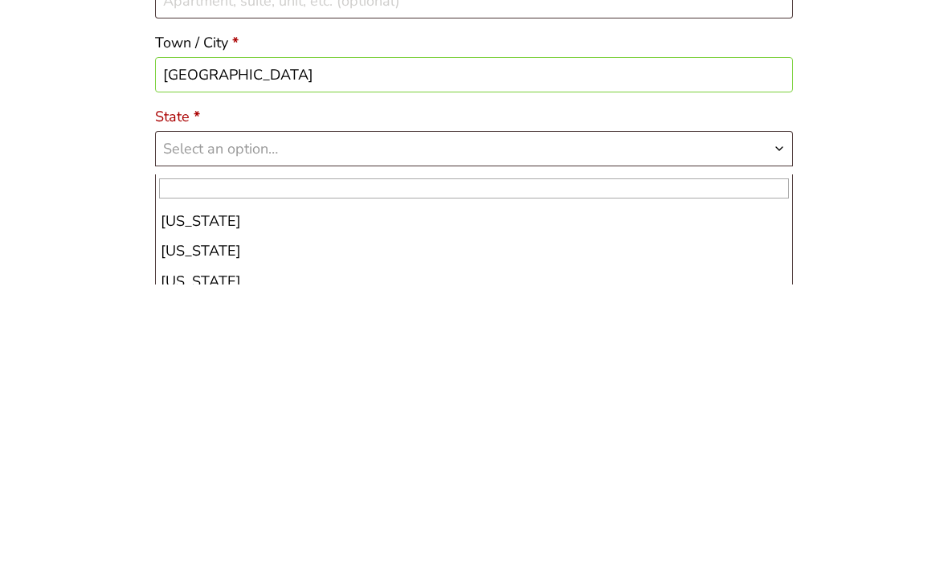
scroll to position [356, 0]
select select "IL"
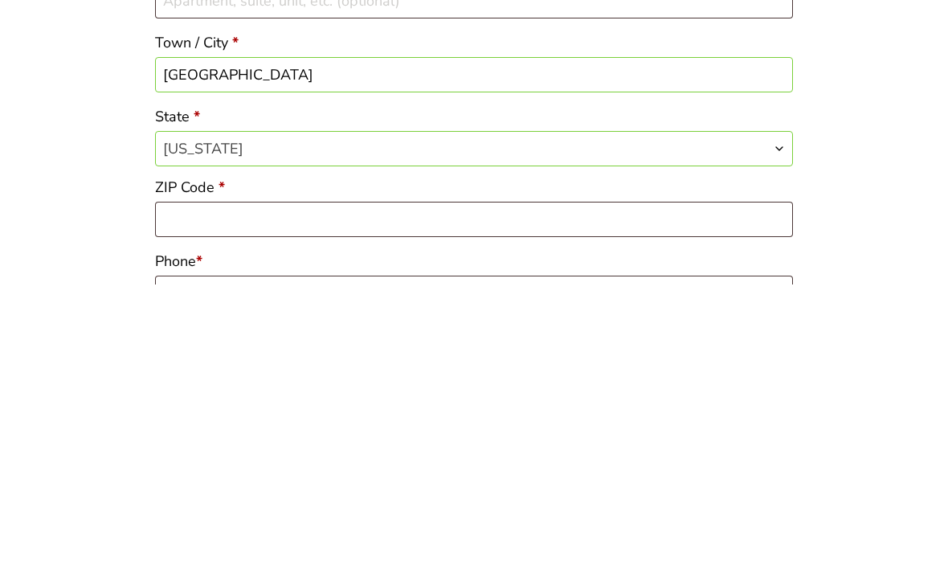
scroll to position [605, 0]
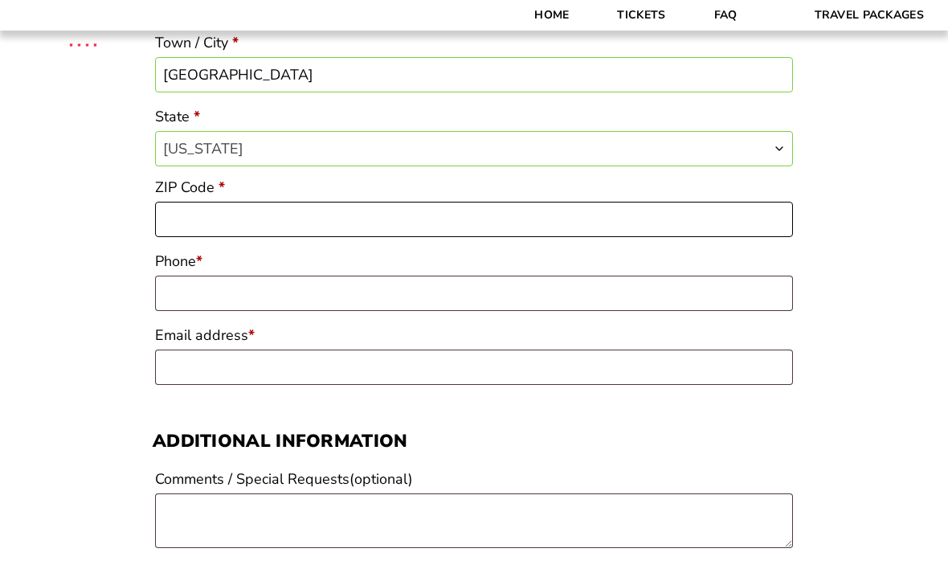
click at [203, 237] on input "ZIP Code *" at bounding box center [474, 219] width 638 height 35
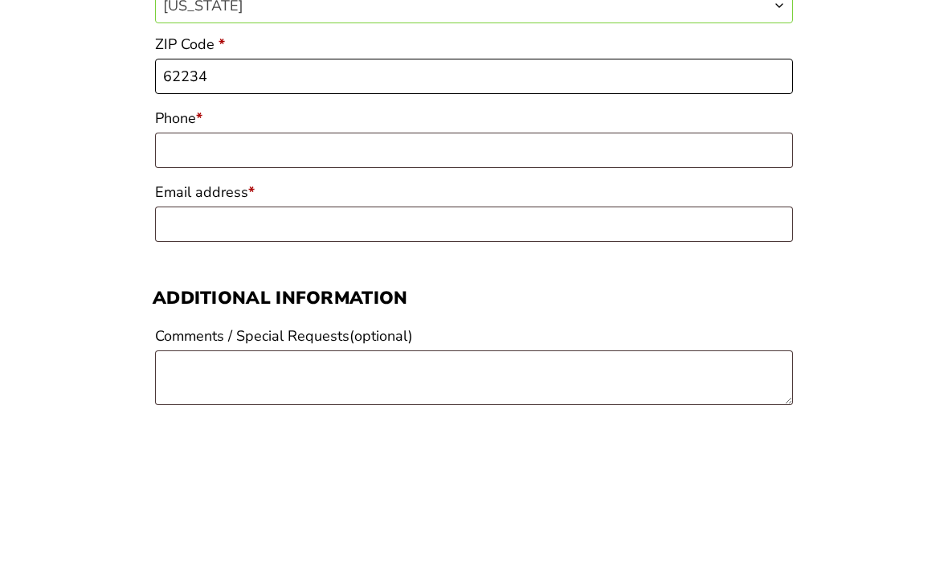
type input "62234"
click at [187, 275] on input "Phone *" at bounding box center [474, 292] width 638 height 35
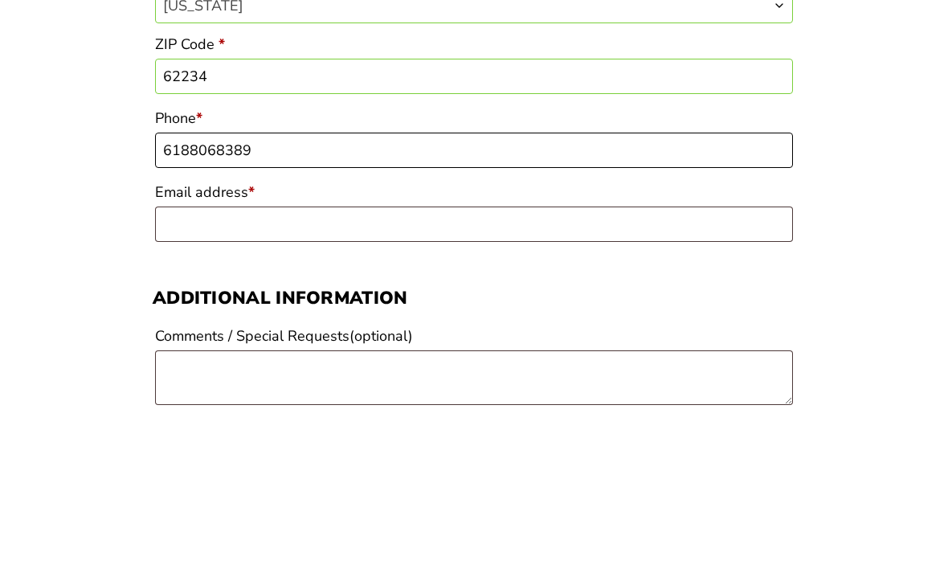
type input "6188068389"
click at [222, 349] on input "Email address *" at bounding box center [474, 366] width 638 height 35
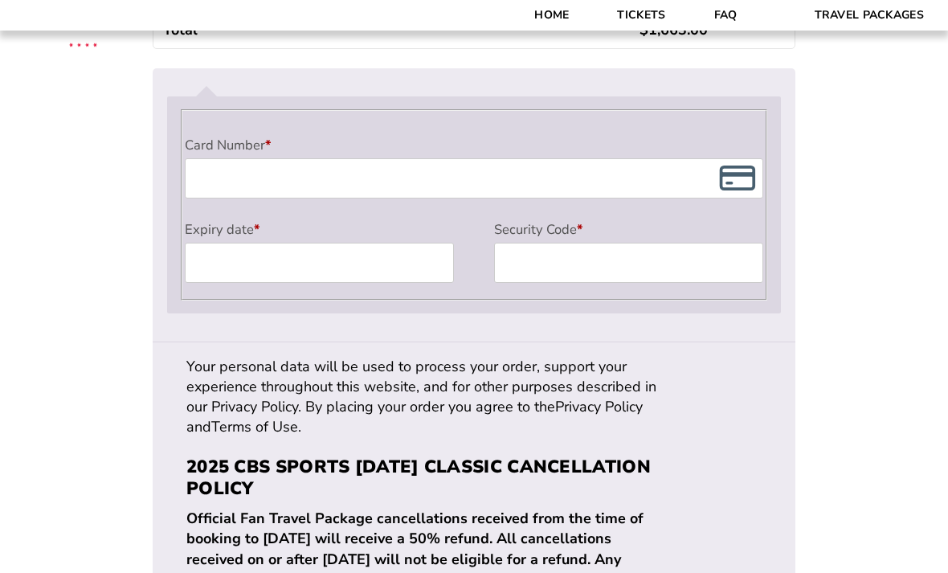
scroll to position [1453, 0]
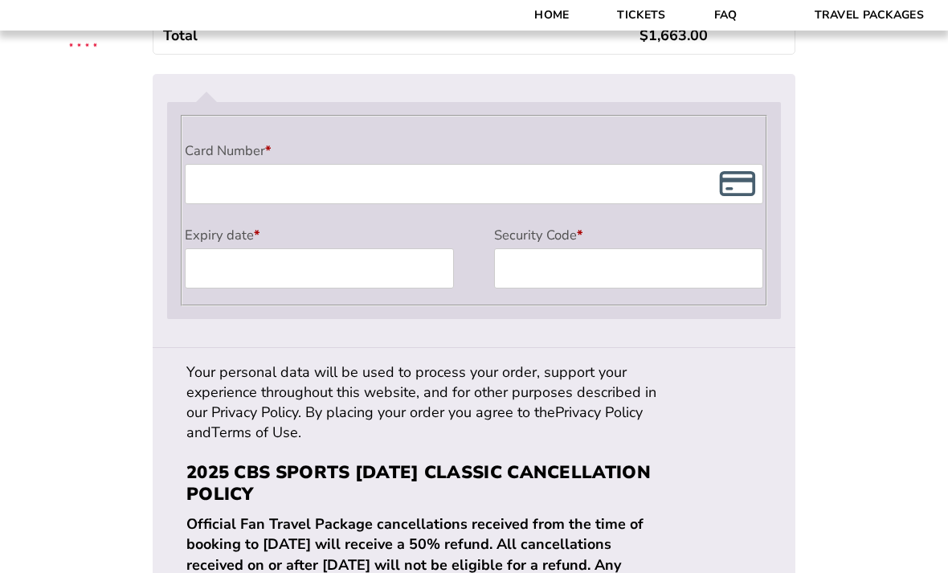
type input "[EMAIL_ADDRESS][DOMAIN_NAME]"
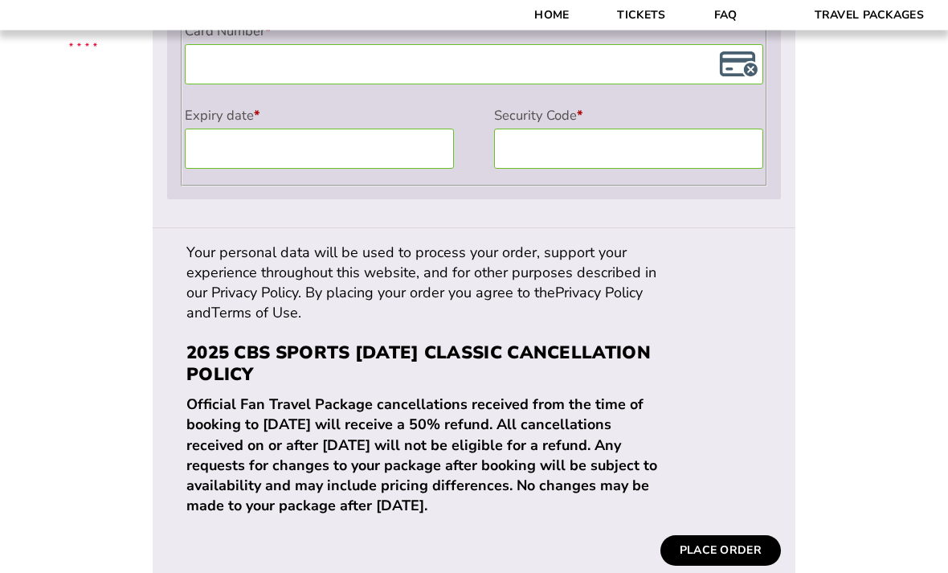
scroll to position [1568, 0]
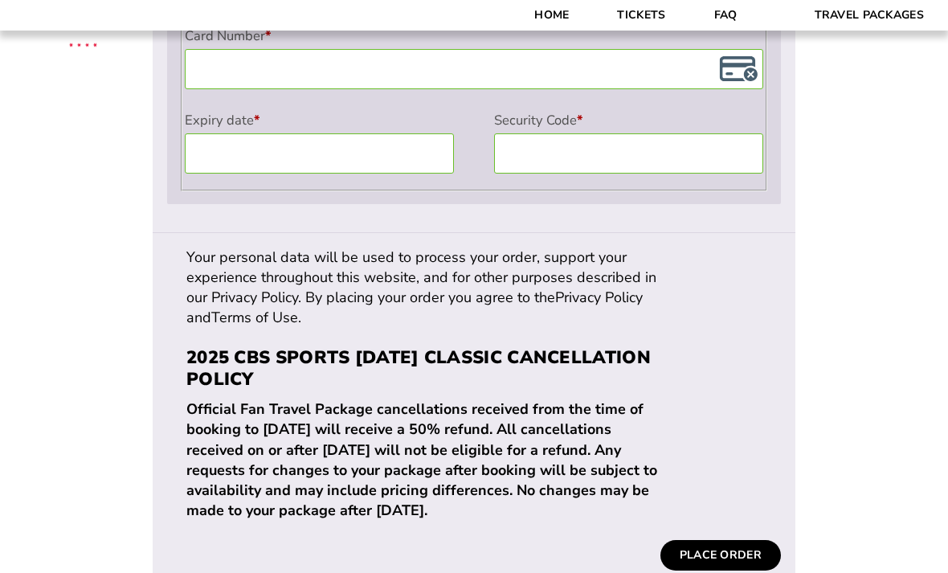
click at [713, 540] on button "Place order" at bounding box center [720, 555] width 120 height 31
